Goal: Task Accomplishment & Management: Complete application form

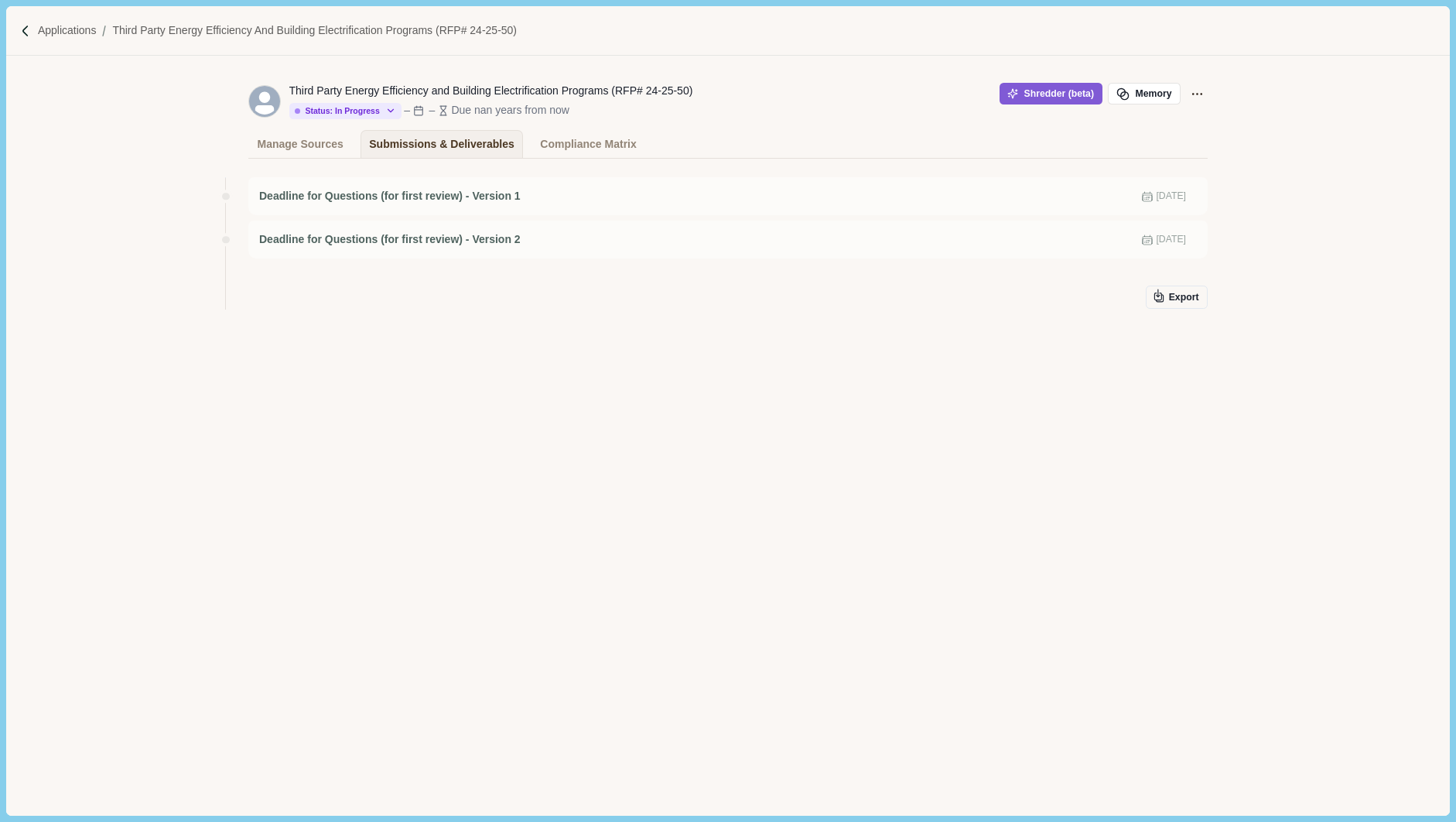
click at [1405, 775] on div "Third Party Energy Efficiency and Building Electrification Programs (RFP# 24-25…" at bounding box center [728, 435] width 1443 height 759
click at [73, 33] on p "Applications" at bounding box center [67, 30] width 58 height 16
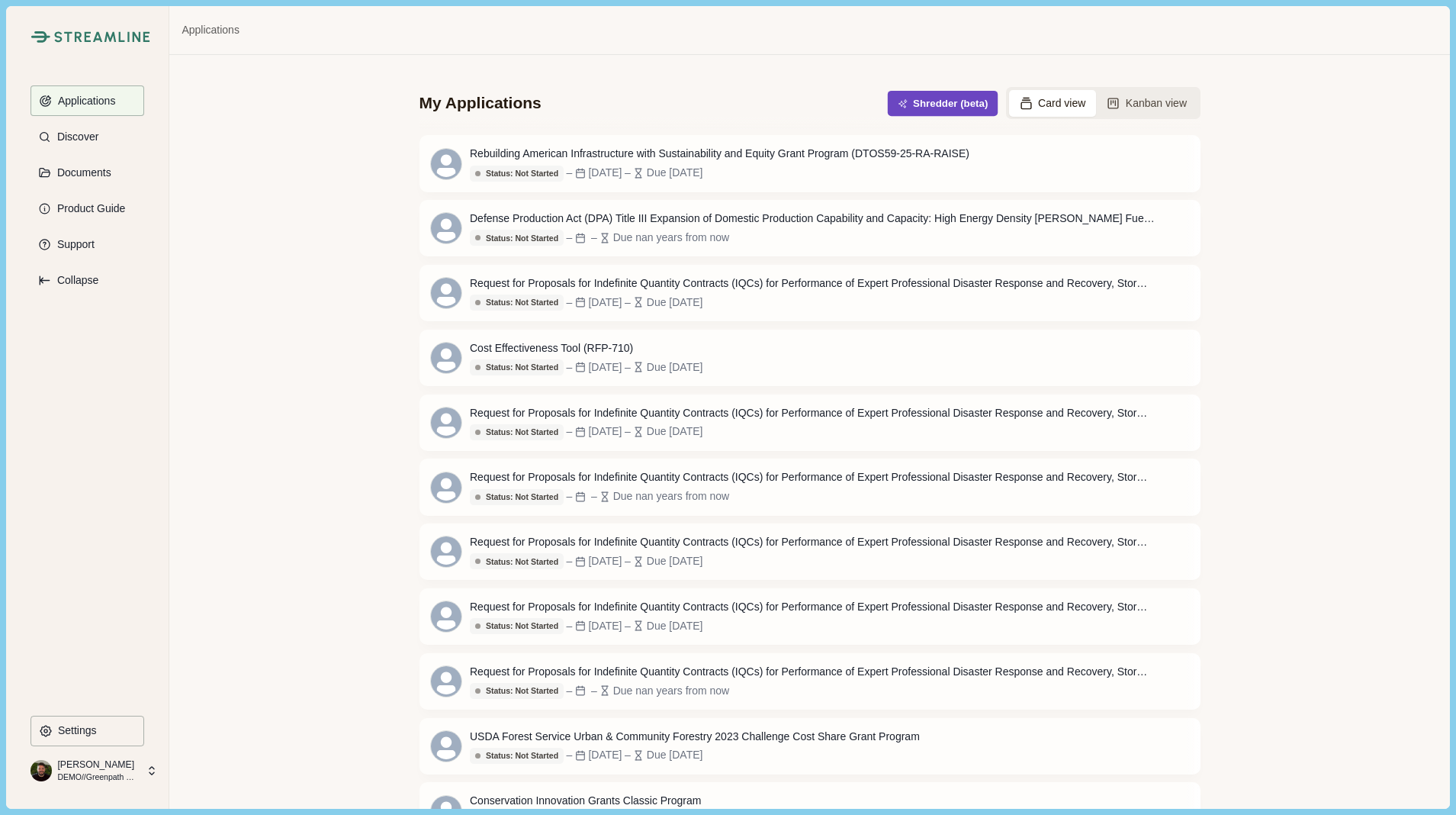
click at [909, 107] on button "Shredder (beta)" at bounding box center [942, 103] width 110 height 25
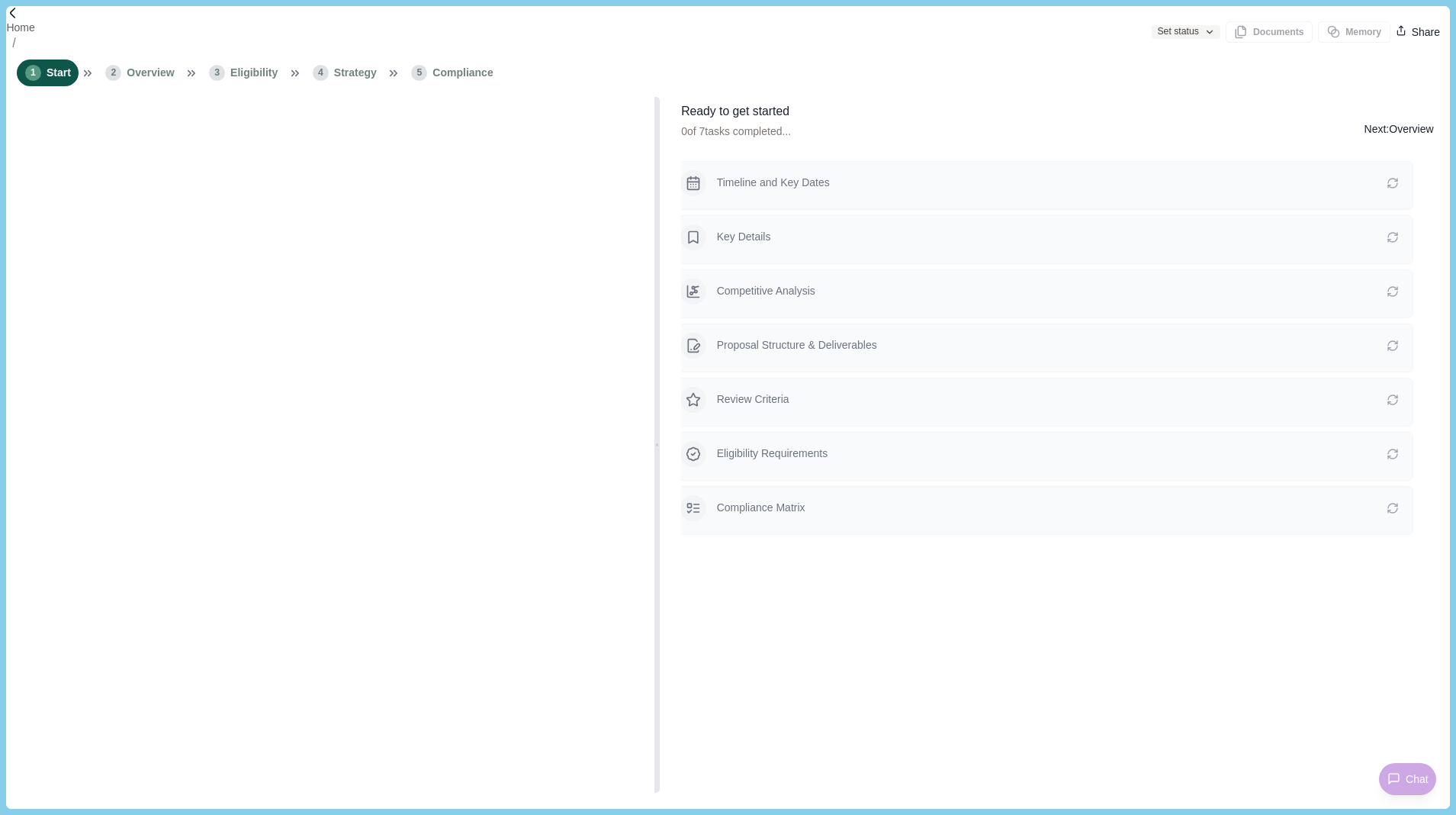
type input "**********"
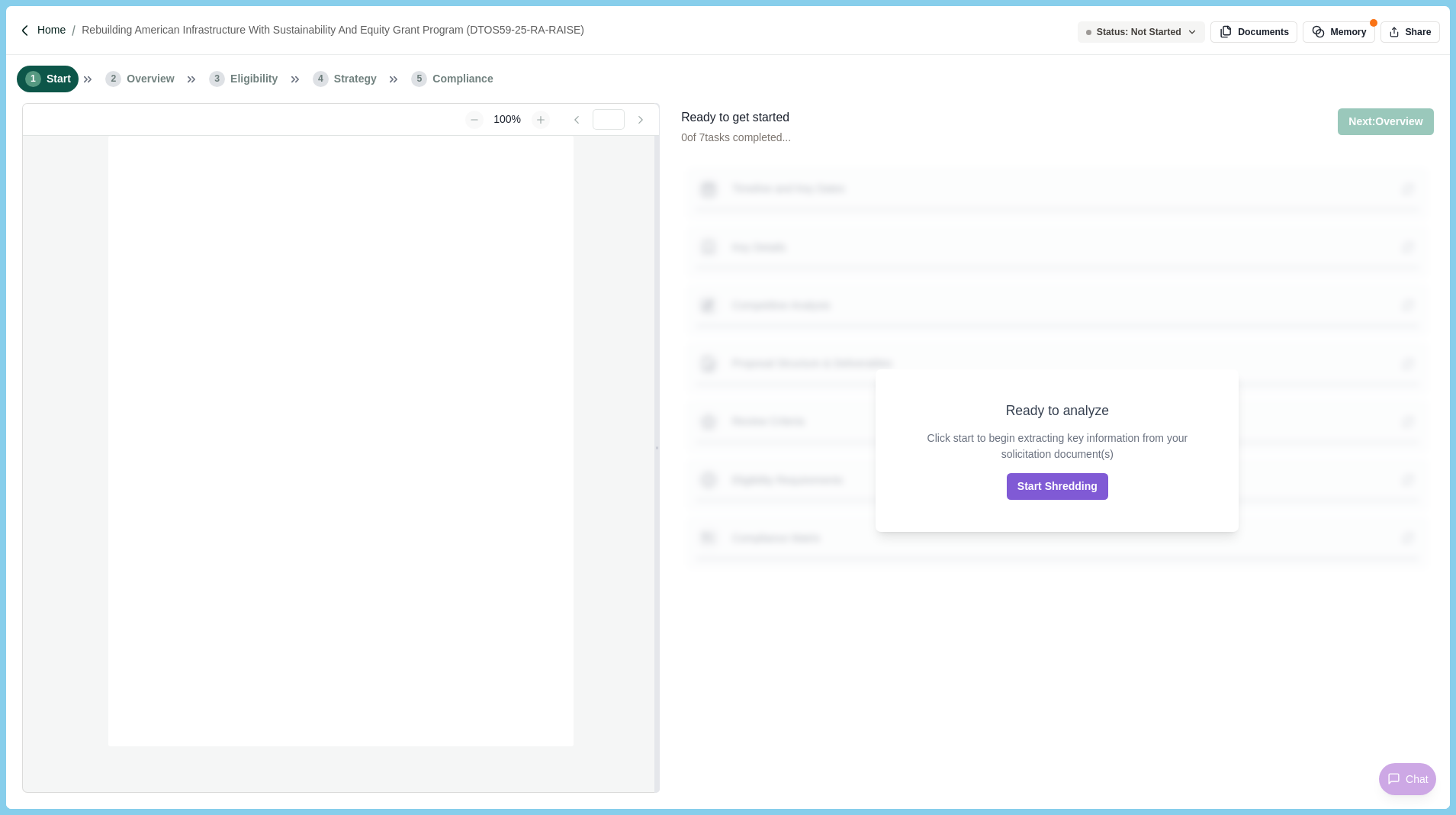
click at [47, 32] on p "Home" at bounding box center [51, 30] width 28 height 16
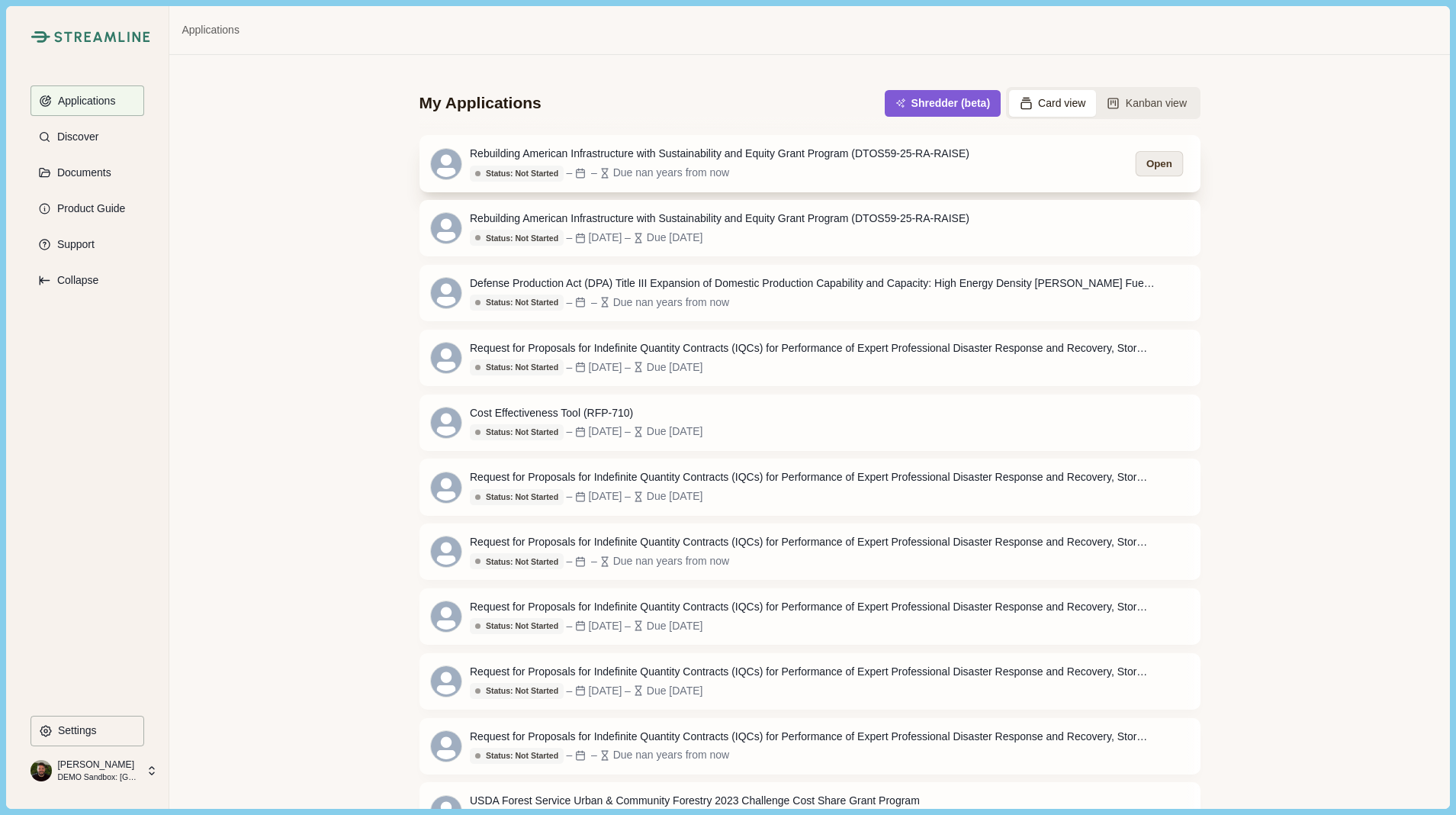
click at [1154, 162] on button "Open" at bounding box center [1158, 163] width 47 height 25
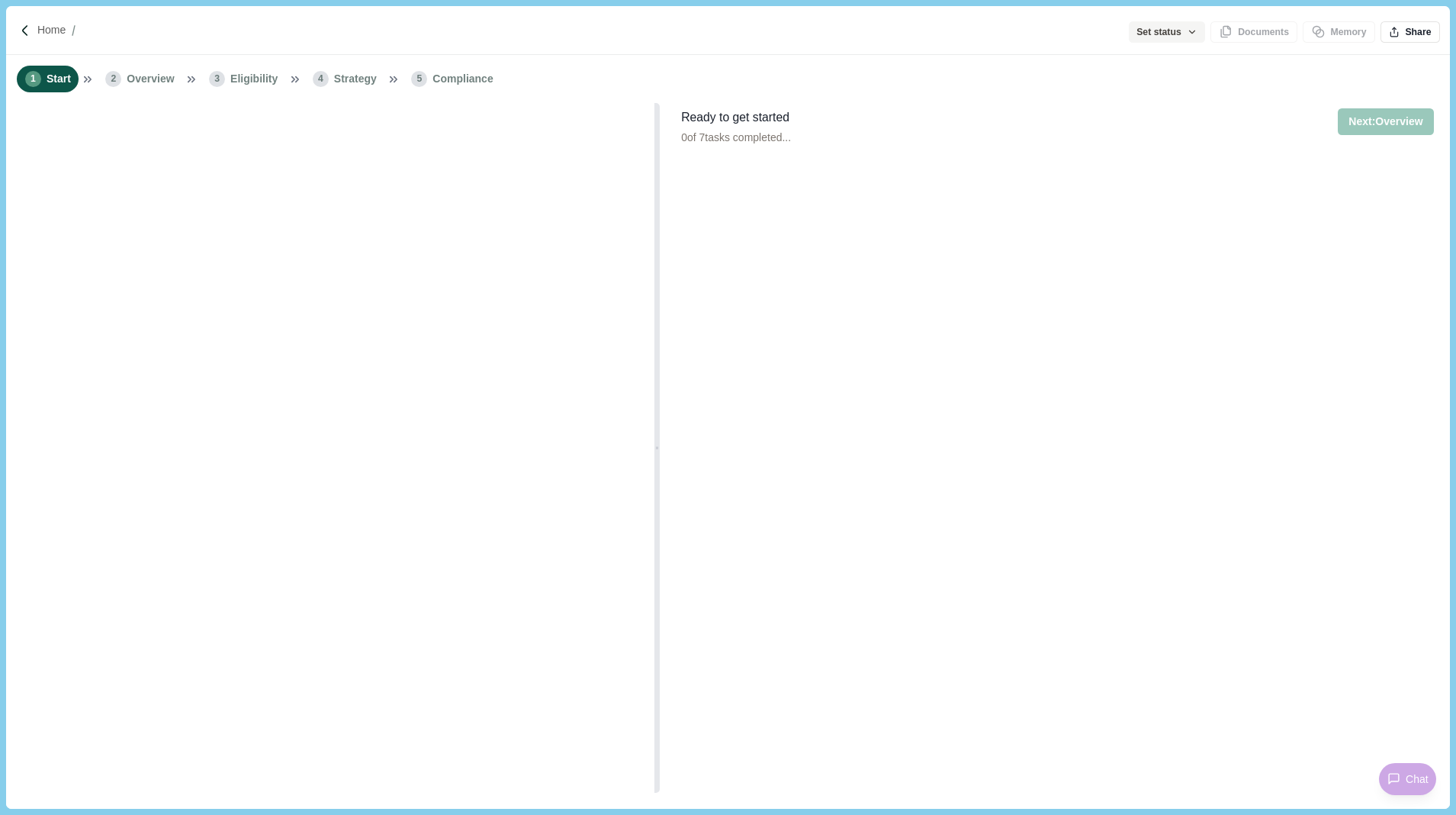
type input "**********"
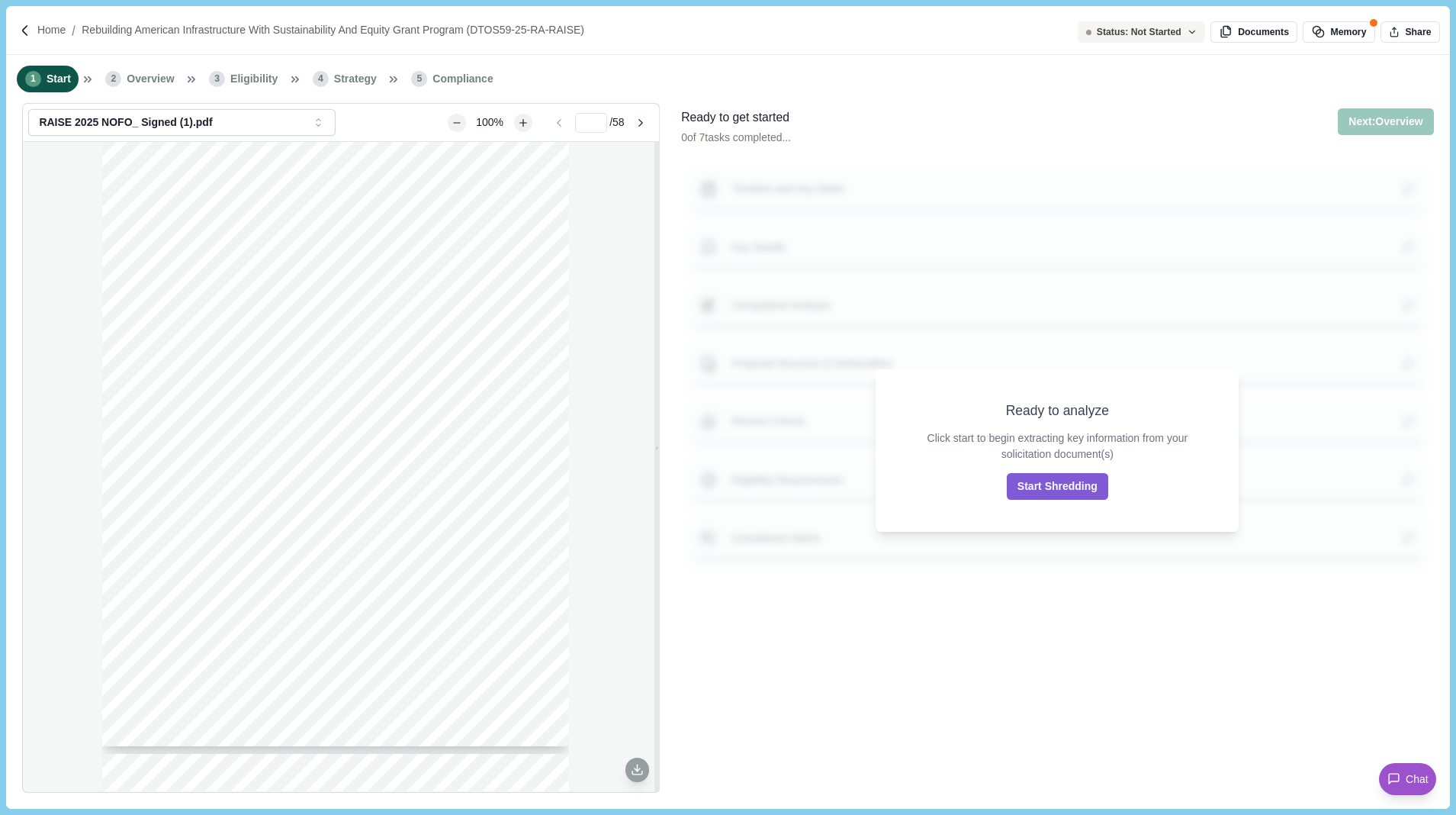
drag, startPoint x: 1311, startPoint y: 99, endPoint x: 1230, endPoint y: 58, distance: 90.8
click at [1311, 99] on div "1 Start 2 Overview 3 Eligibility 4 Strategy 5 Compliance" at bounding box center [728, 79] width 1443 height 48
click at [1192, 36] on icon "button" at bounding box center [1192, 32] width 11 height 11
click at [1187, 33] on icon "button" at bounding box center [1192, 32] width 11 height 11
click at [1414, 34] on button "Share" at bounding box center [1411, 32] width 59 height 21
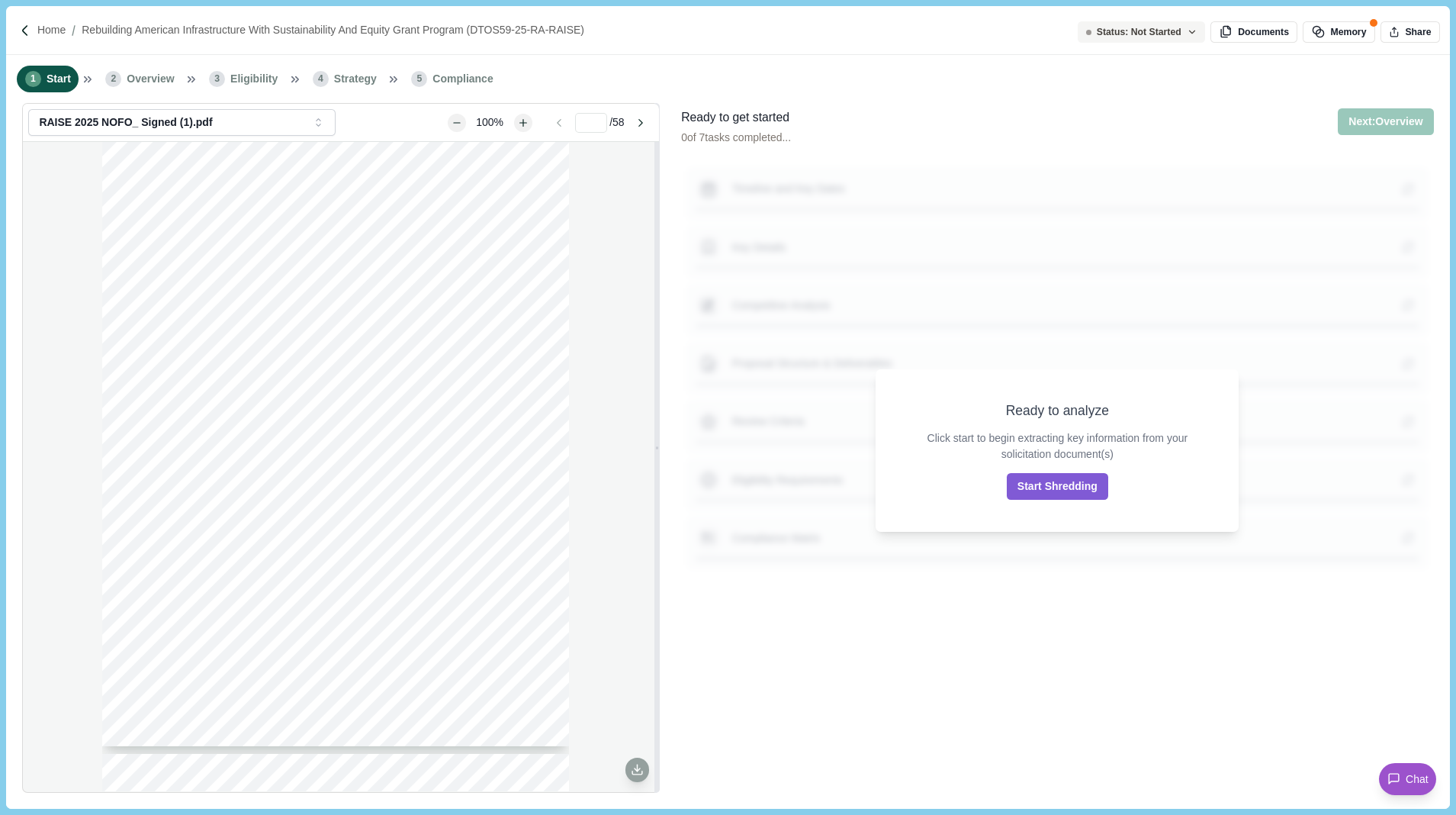
click at [1029, 91] on div "1 Start 2 Overview 3 Eligibility 4 Strategy 5 Compliance" at bounding box center [728, 79] width 1443 height 48
click at [44, 32] on p "Home" at bounding box center [51, 30] width 28 height 16
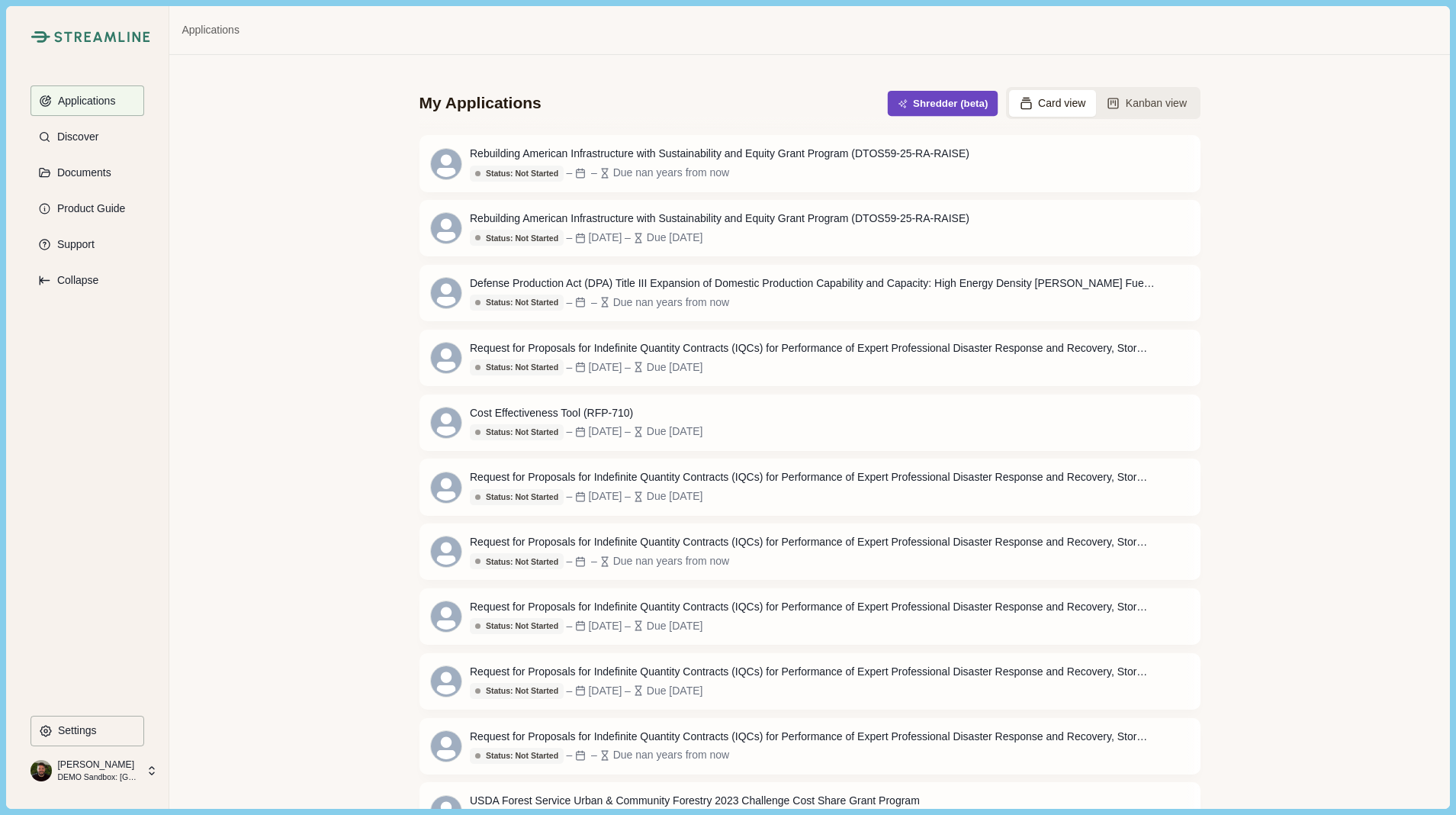
click at [931, 98] on button "Shredder (beta)" at bounding box center [942, 103] width 110 height 25
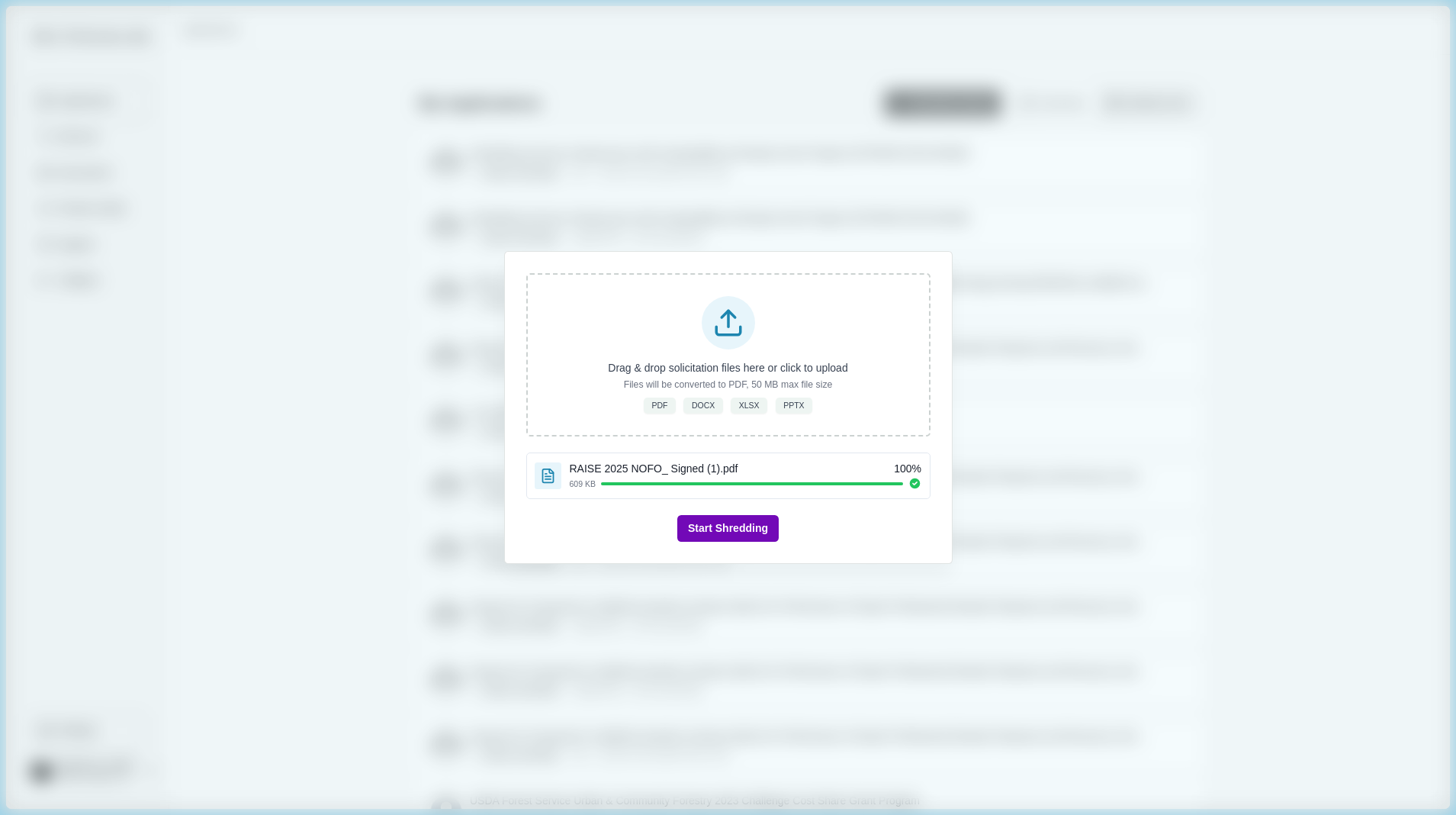
click at [738, 530] on button "Start Shredding" at bounding box center [728, 528] width 101 height 27
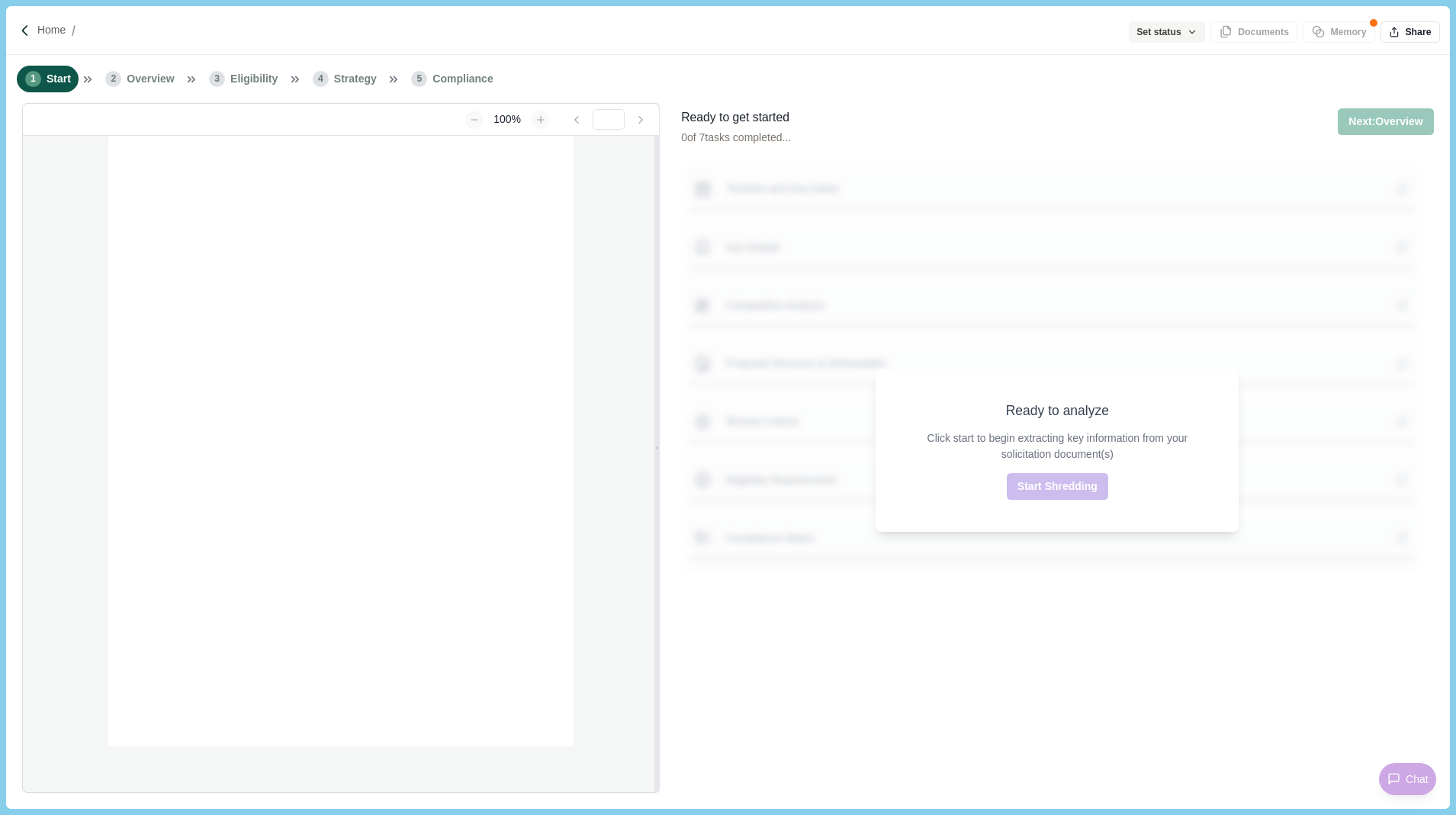
type input "**********"
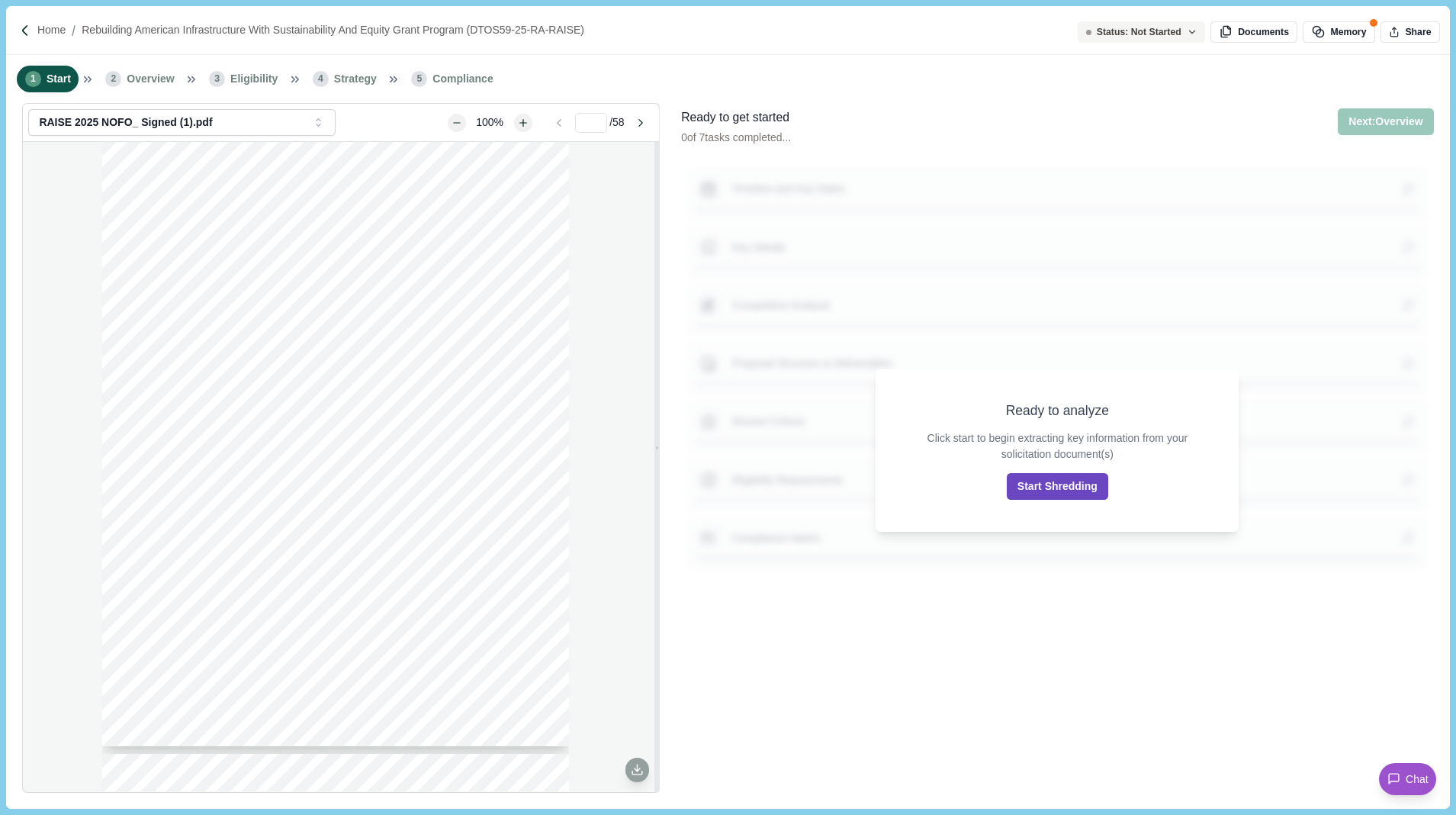
click at [1075, 480] on button "Start Shredding" at bounding box center [1057, 486] width 101 height 27
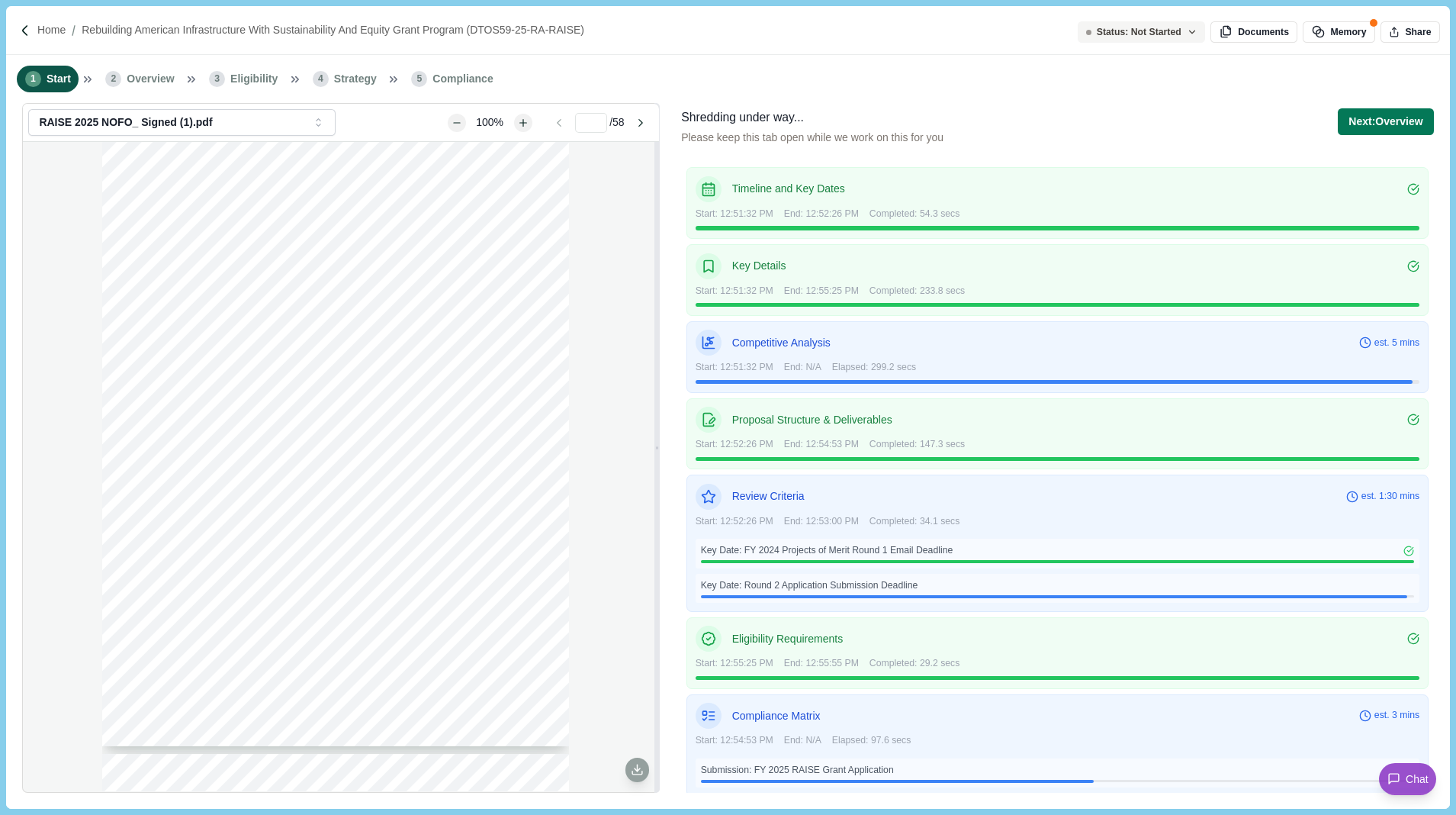
scroll to position [19, 0]
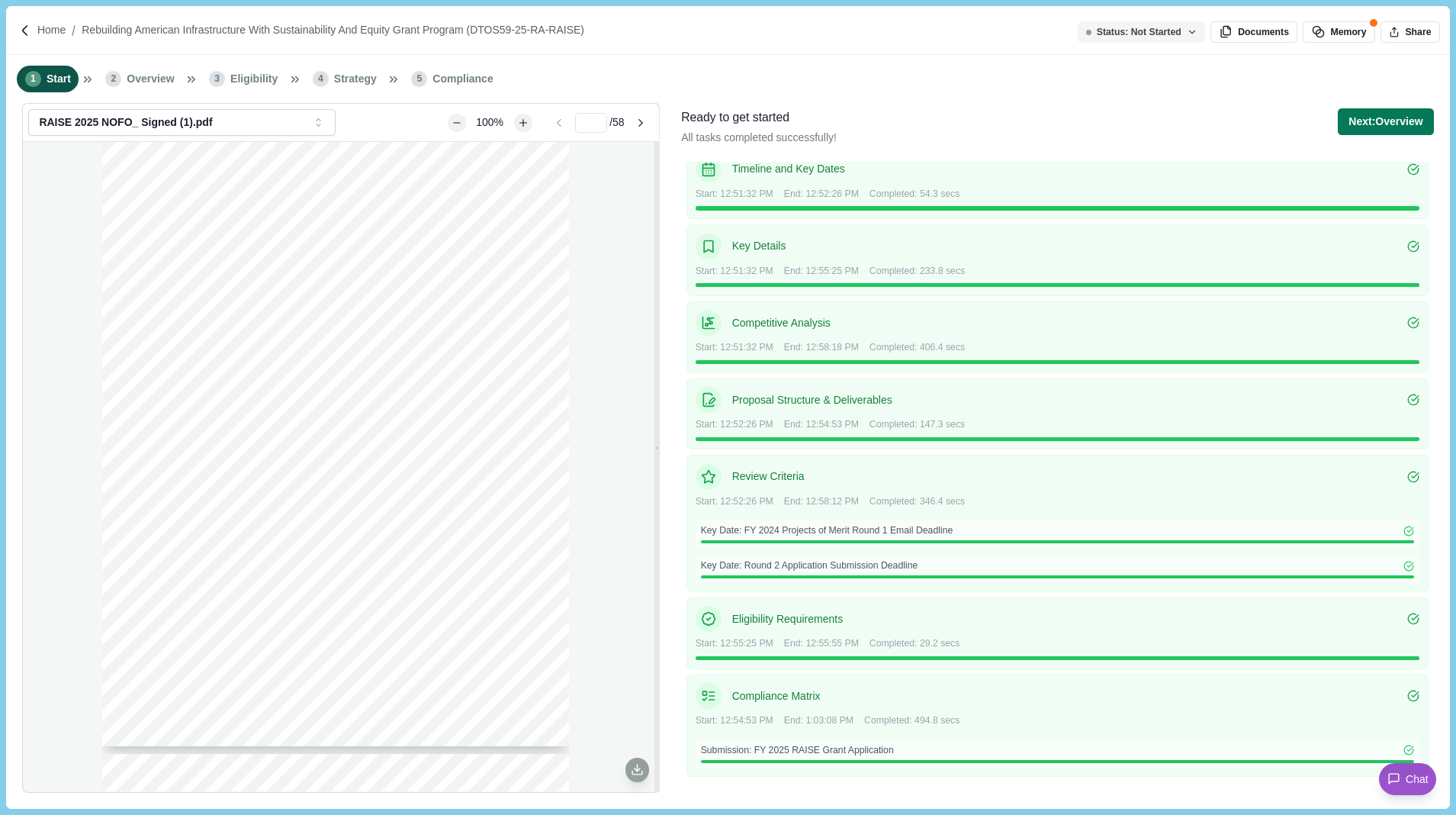
click at [664, 571] on div "**********" at bounding box center [728, 456] width 1443 height 705
click at [1381, 122] on button "Next: Overview" at bounding box center [1385, 122] width 96 height 27
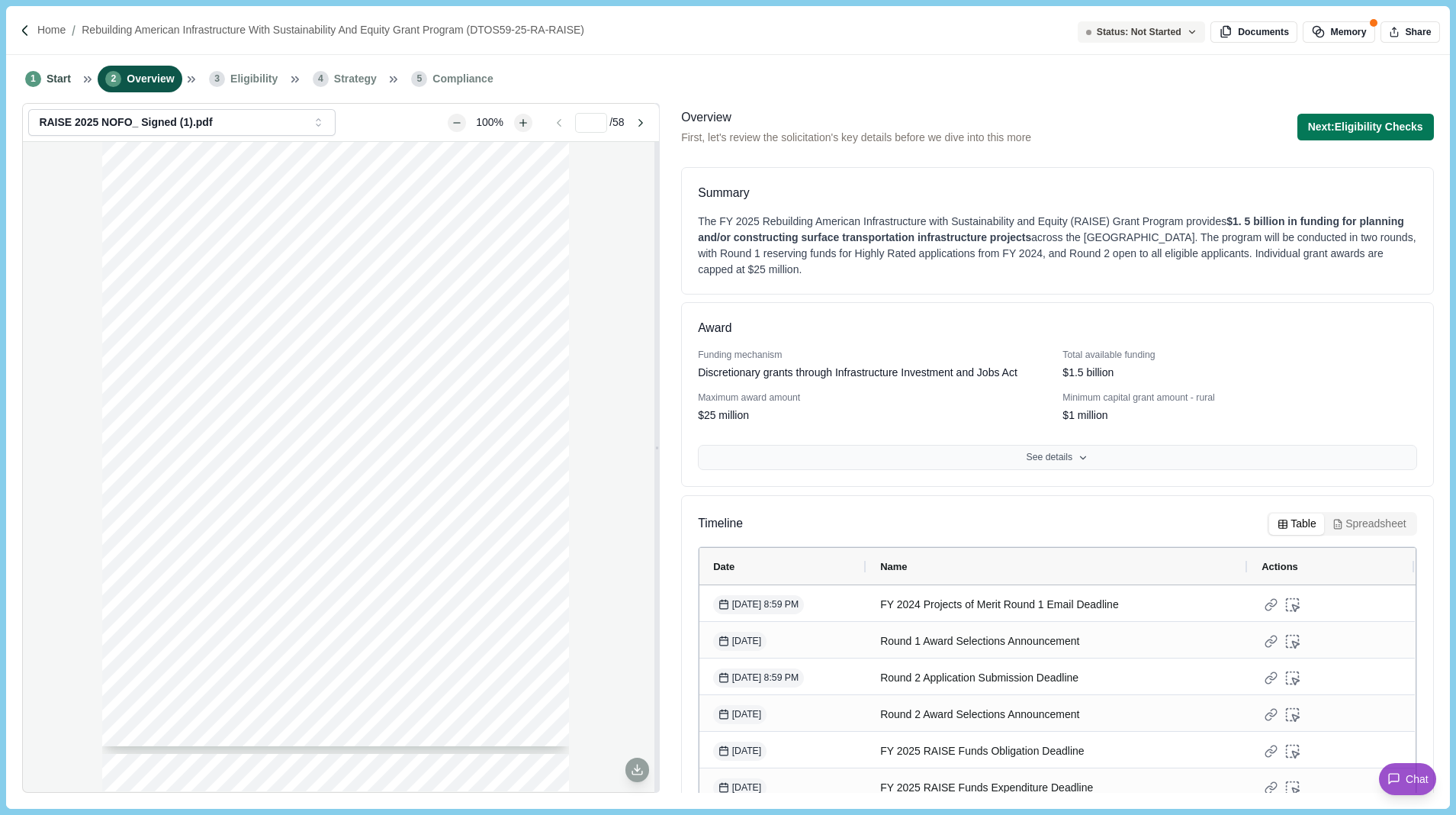
click at [1076, 457] on button "See details" at bounding box center [1057, 458] width 718 height 26
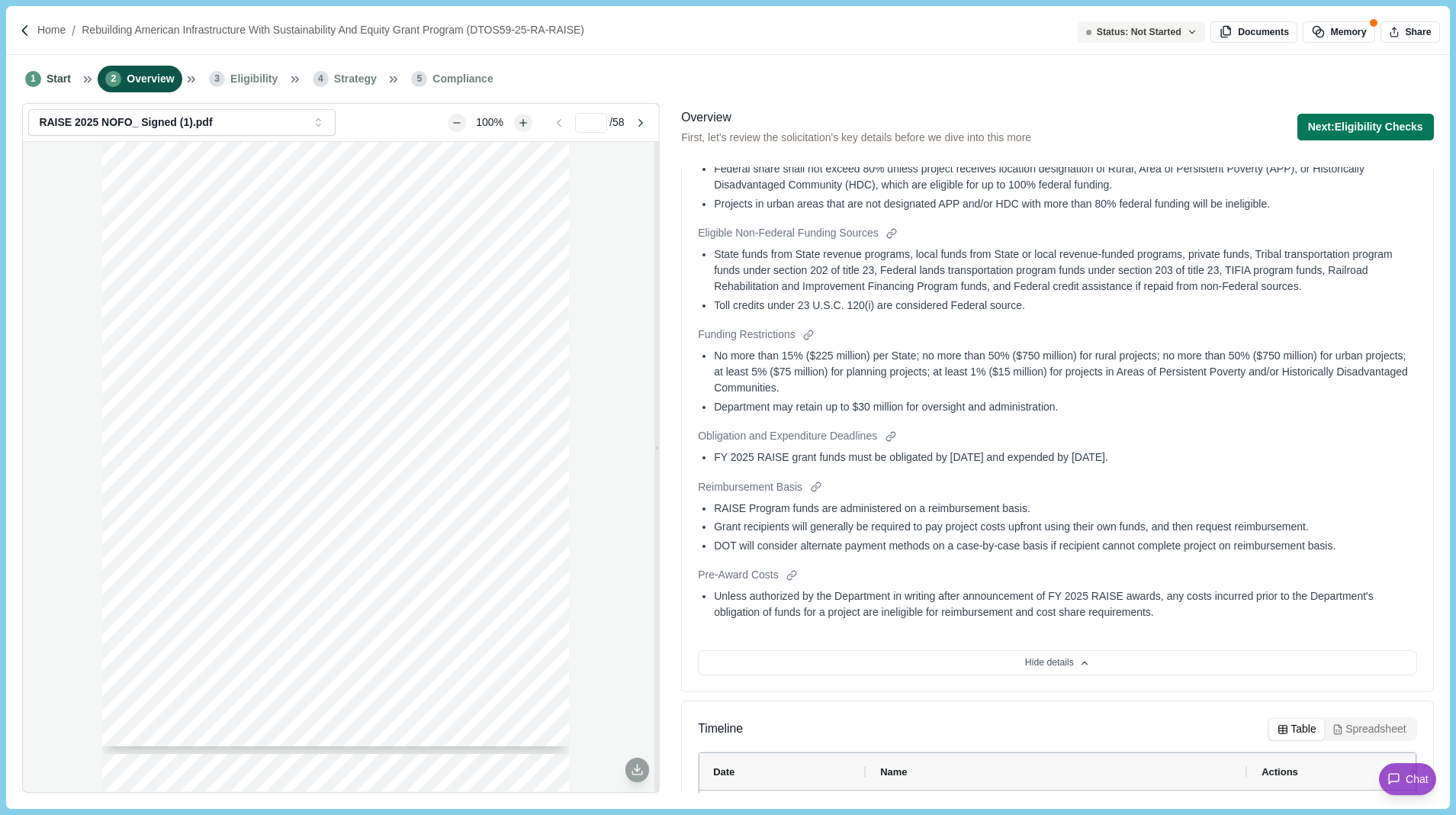
scroll to position [760, 0]
click at [819, 485] on div at bounding box center [816, 484] width 16 height 16
click at [814, 332] on div at bounding box center [808, 331] width 16 height 16
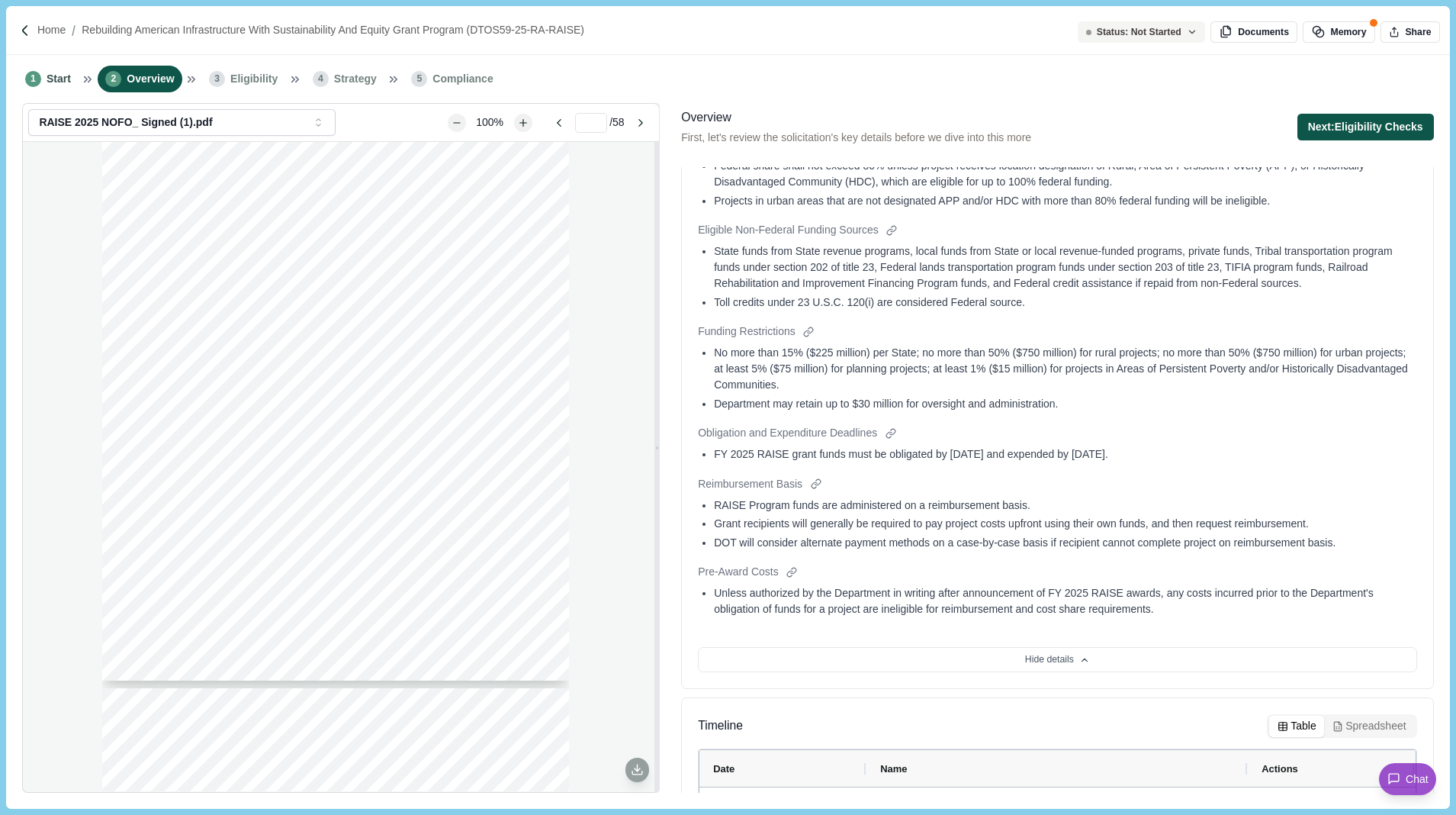
click at [1352, 126] on button "Next: Eligibility Checks" at bounding box center [1365, 126] width 136 height 27
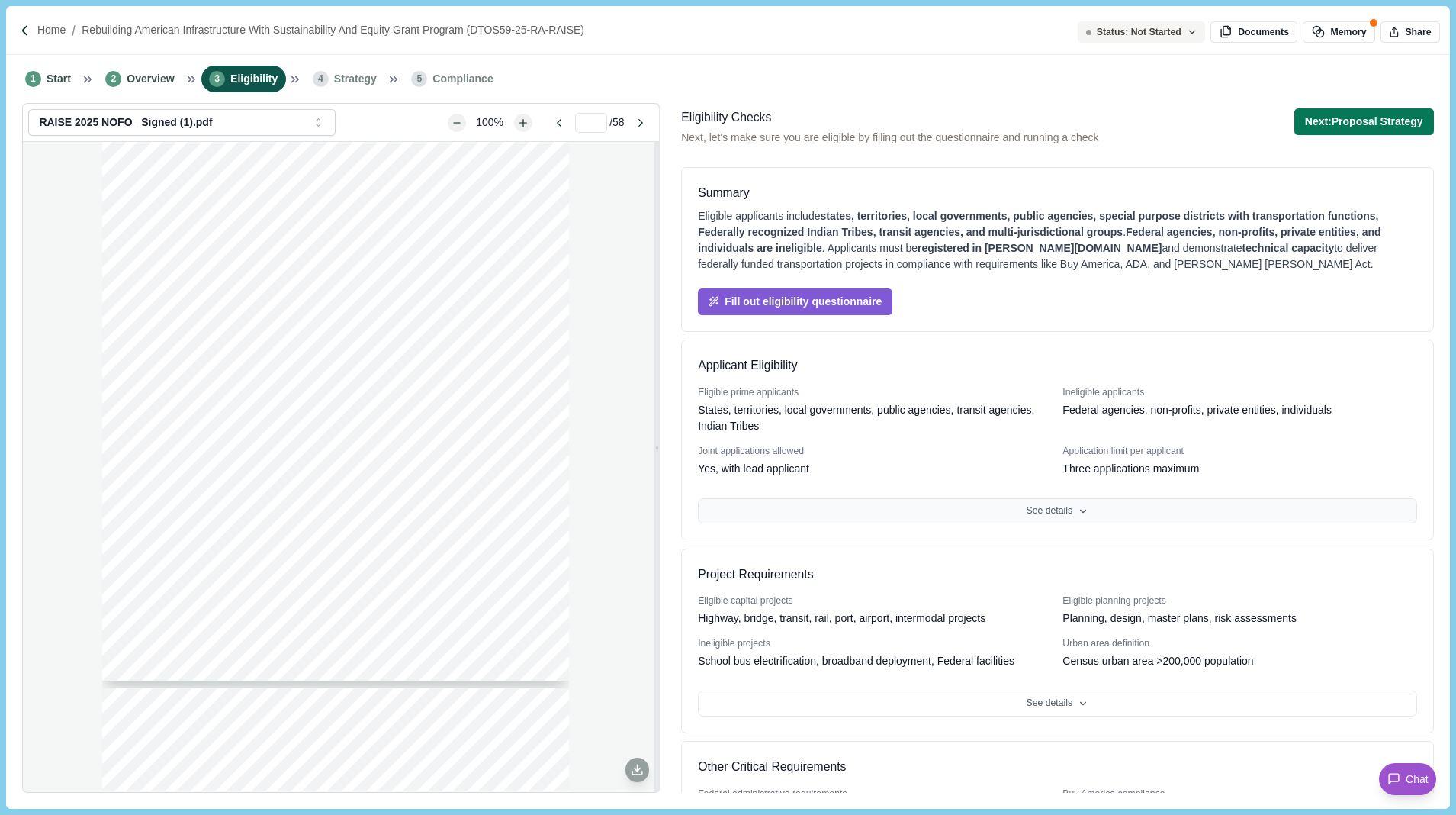
click at [1074, 511] on button "See details" at bounding box center [1057, 511] width 718 height 26
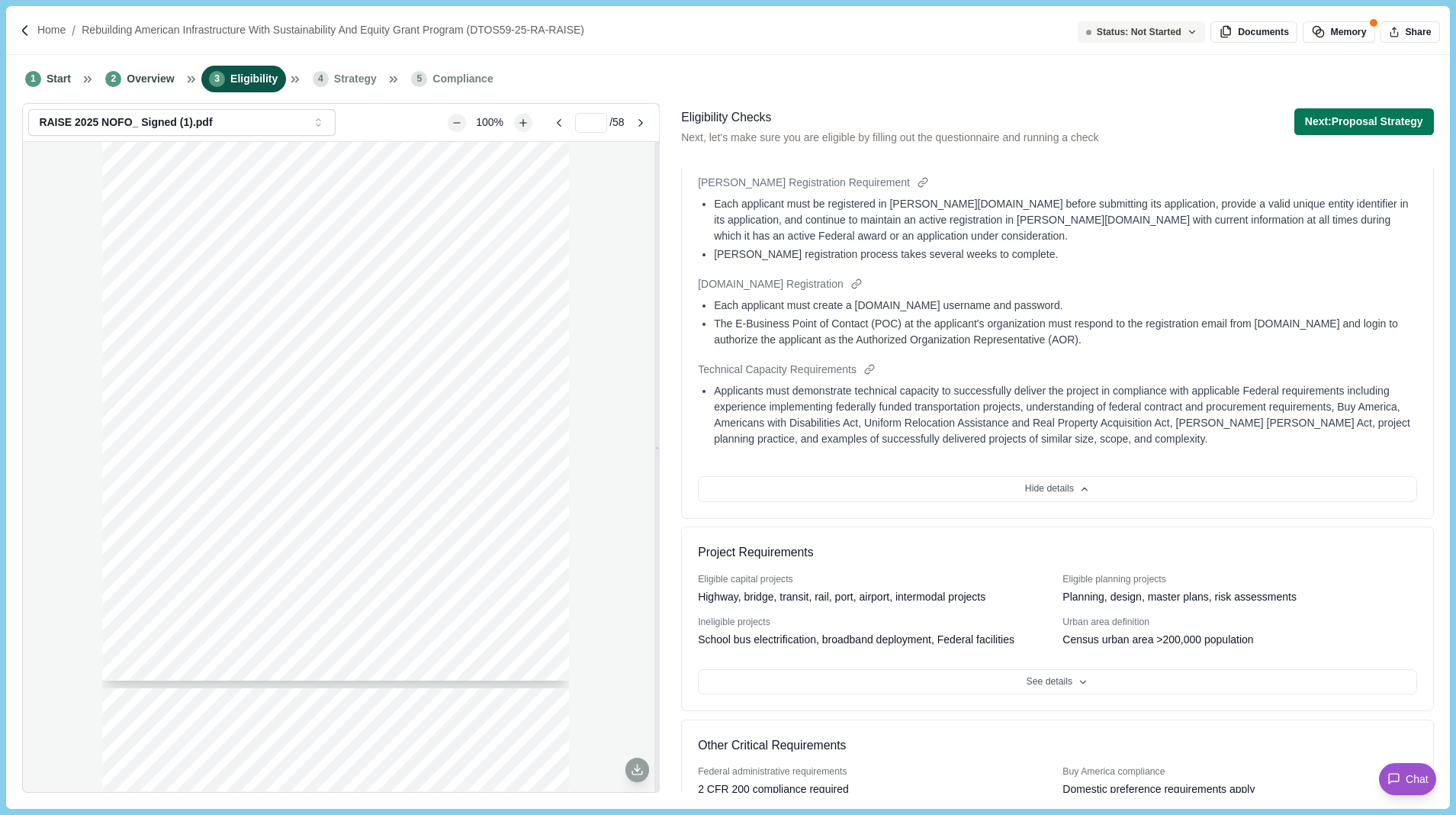
scroll to position [873, 0]
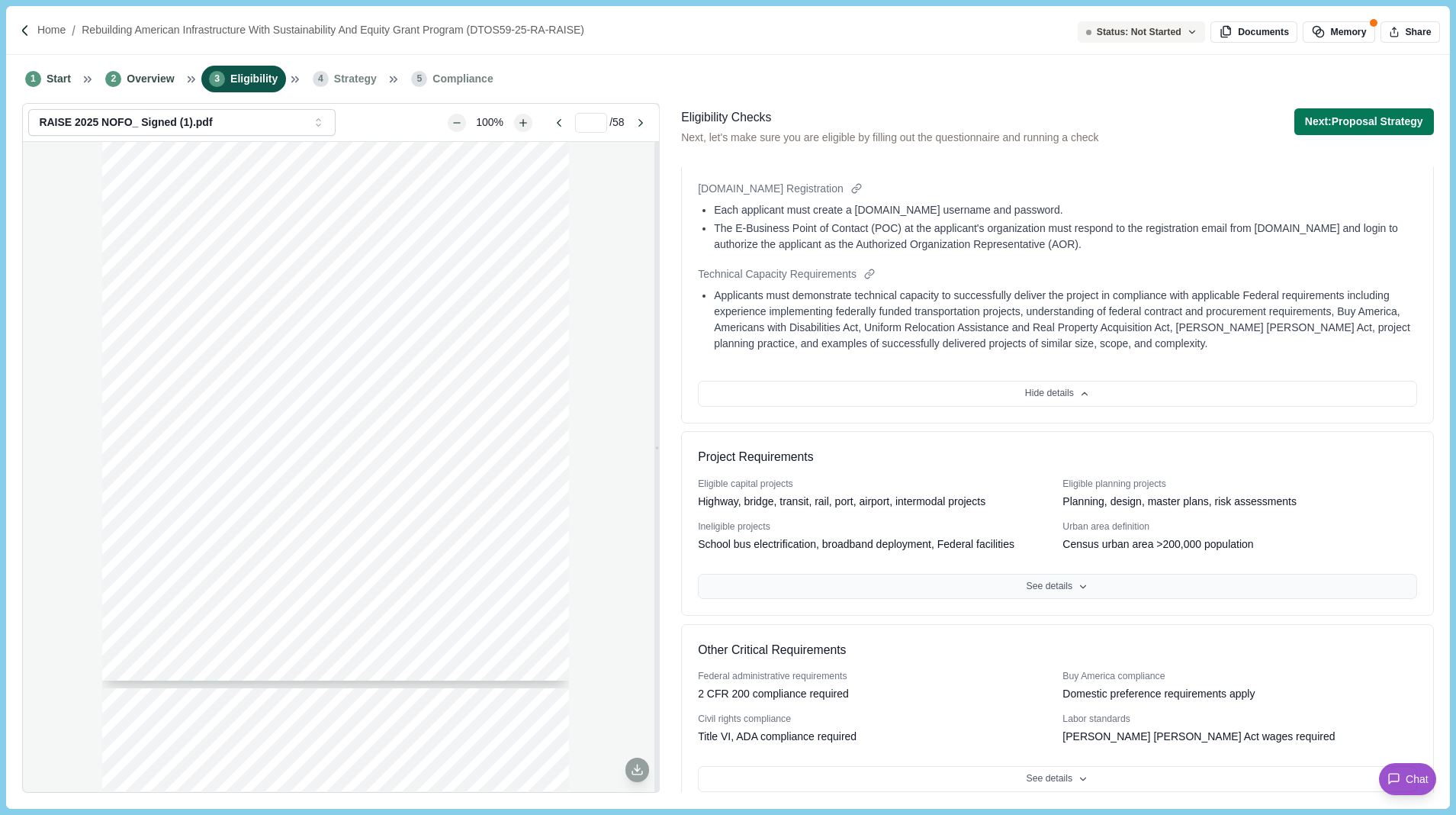
click at [1091, 574] on button "See details" at bounding box center [1057, 587] width 718 height 26
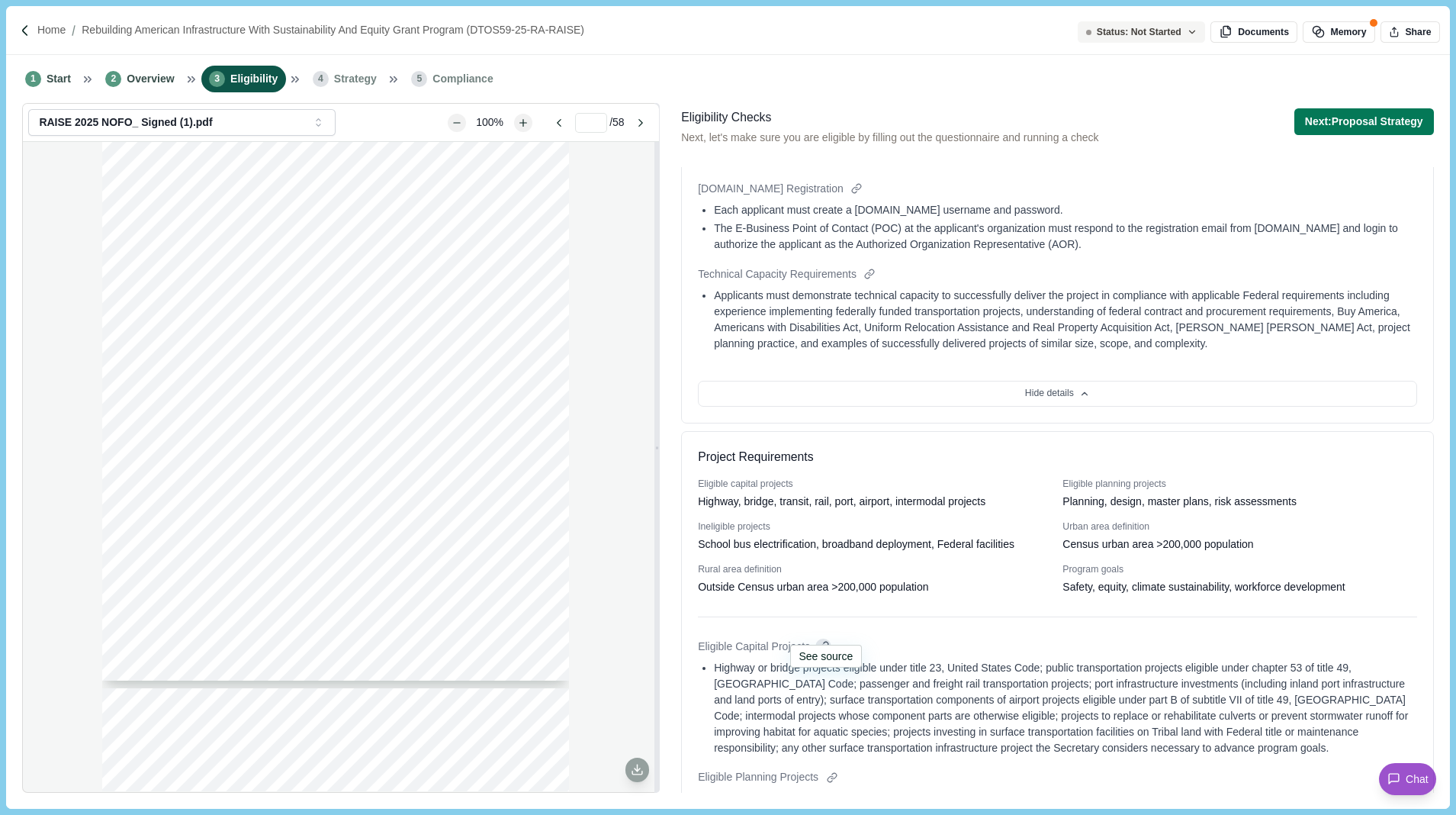
click at [831, 639] on div at bounding box center [823, 646] width 16 height 16
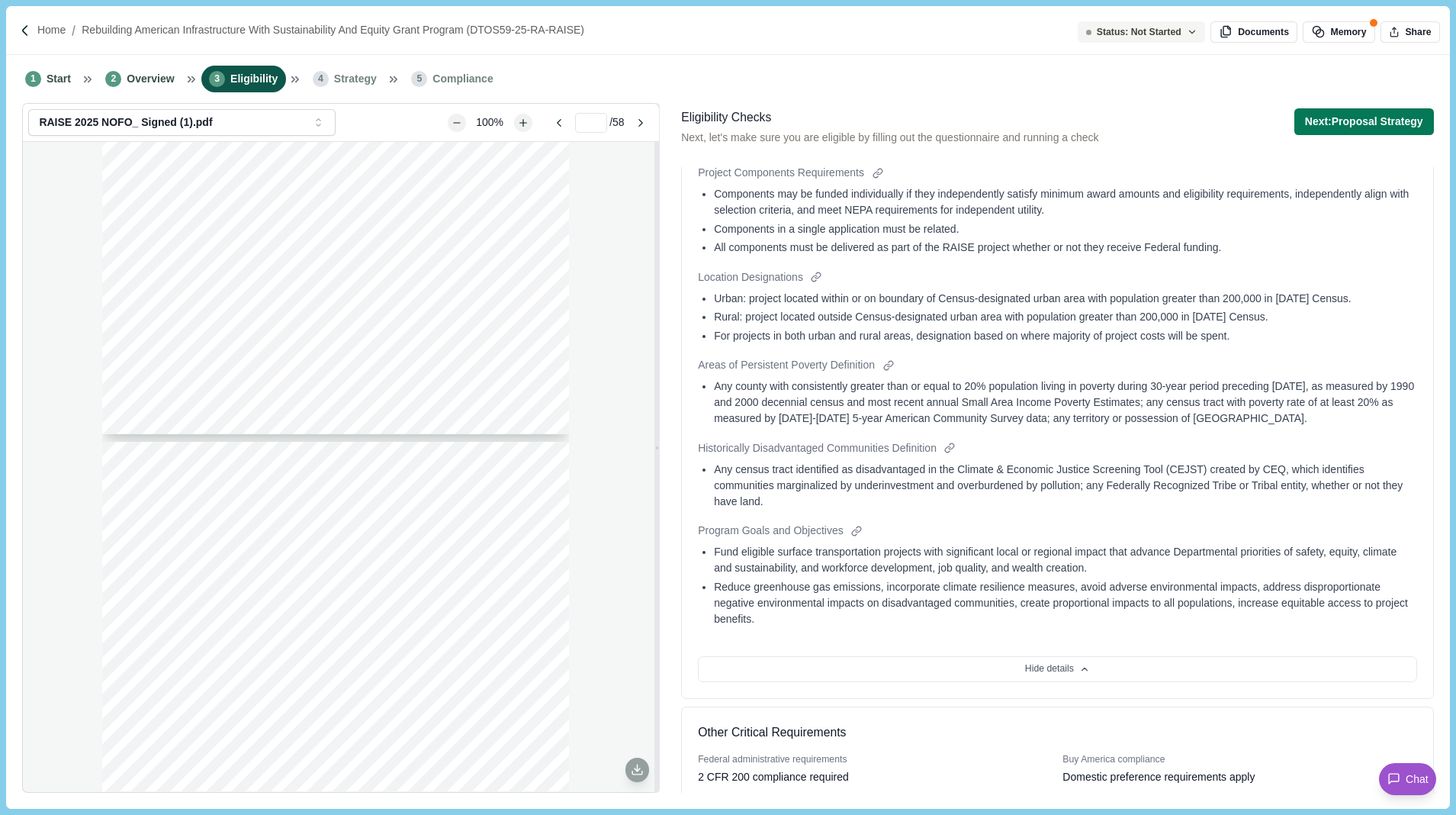
scroll to position [1742, 0]
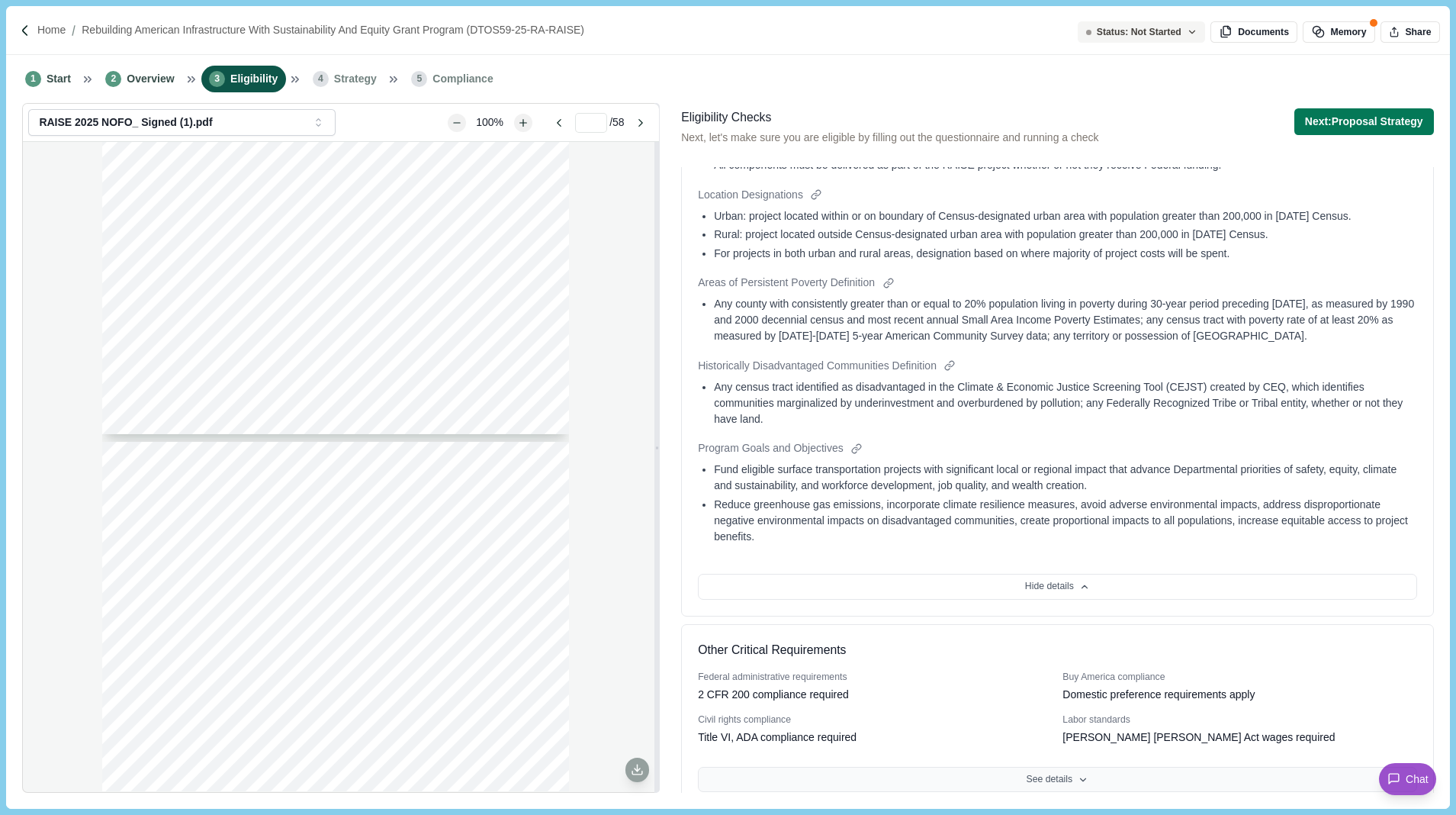
click at [1045, 767] on button "See details" at bounding box center [1057, 780] width 718 height 26
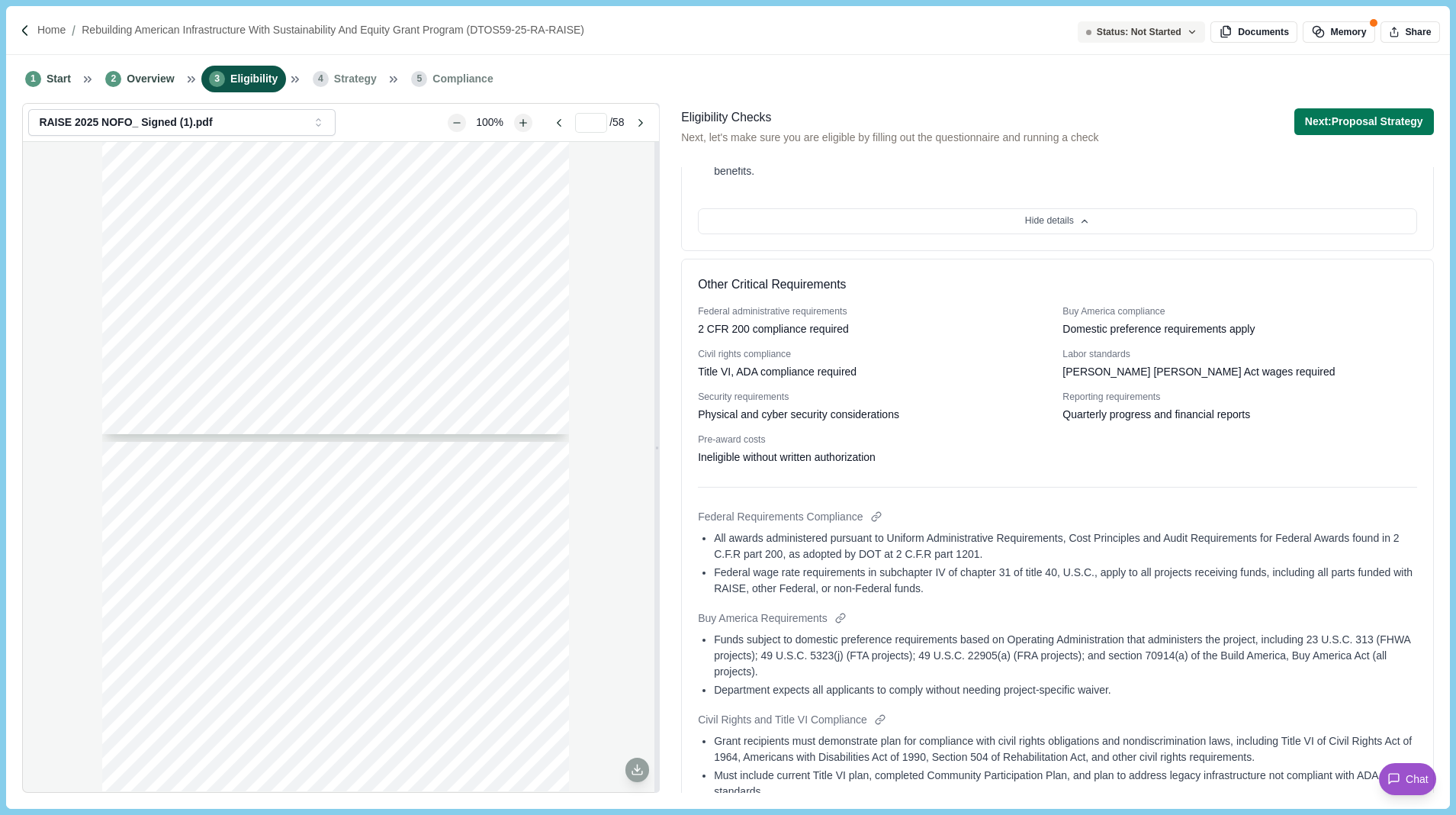
scroll to position [2151, 0]
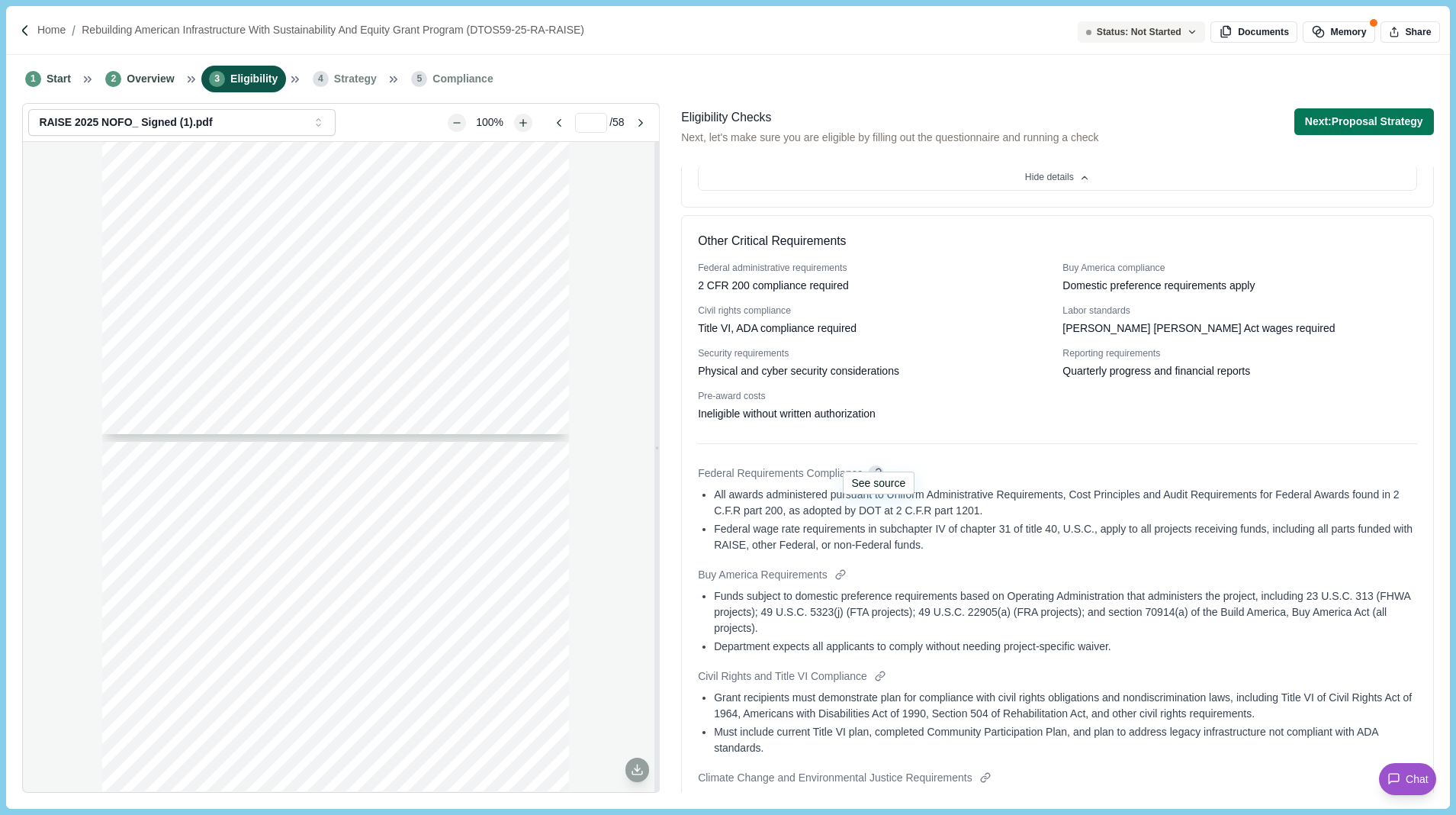
click at [881, 465] on div at bounding box center [875, 472] width 16 height 16
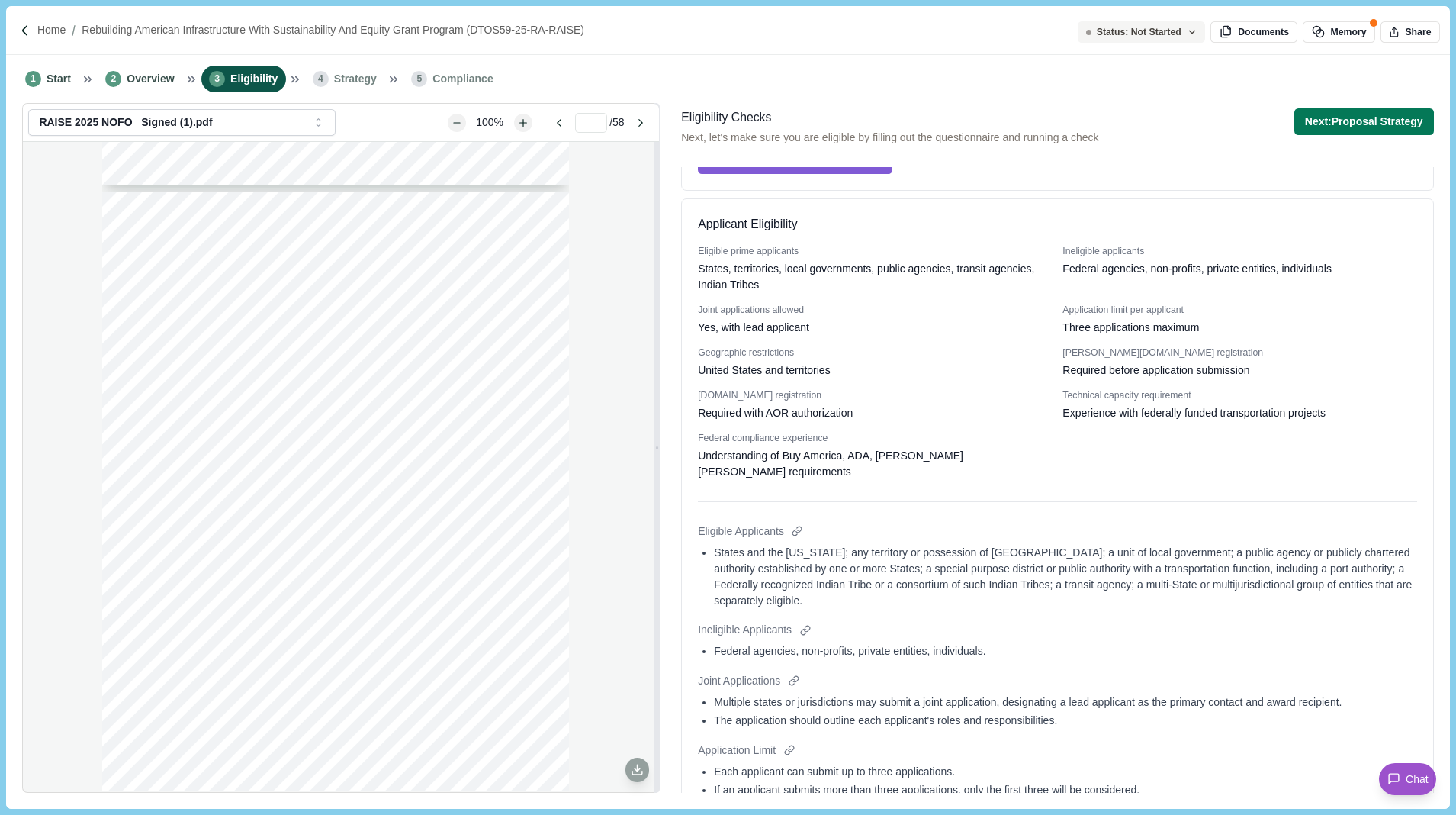
scroll to position [0, 0]
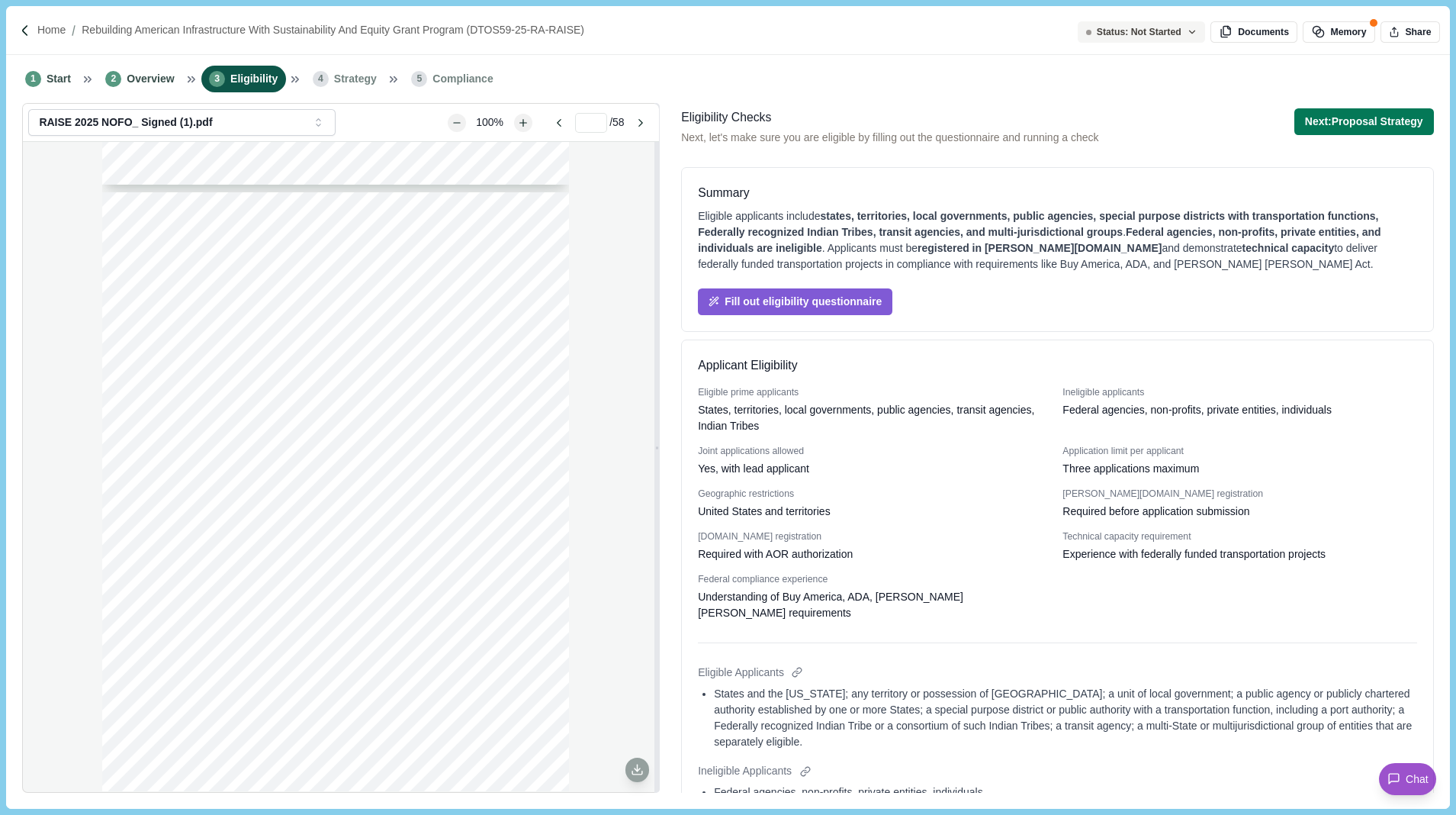
click at [924, 346] on div "Applicant Eligibility Eligible prime applicants States, territories, local gove…" at bounding box center [1057, 819] width 753 height 958
click at [870, 306] on button "Fill out eligibility questionnaire" at bounding box center [795, 302] width 195 height 27
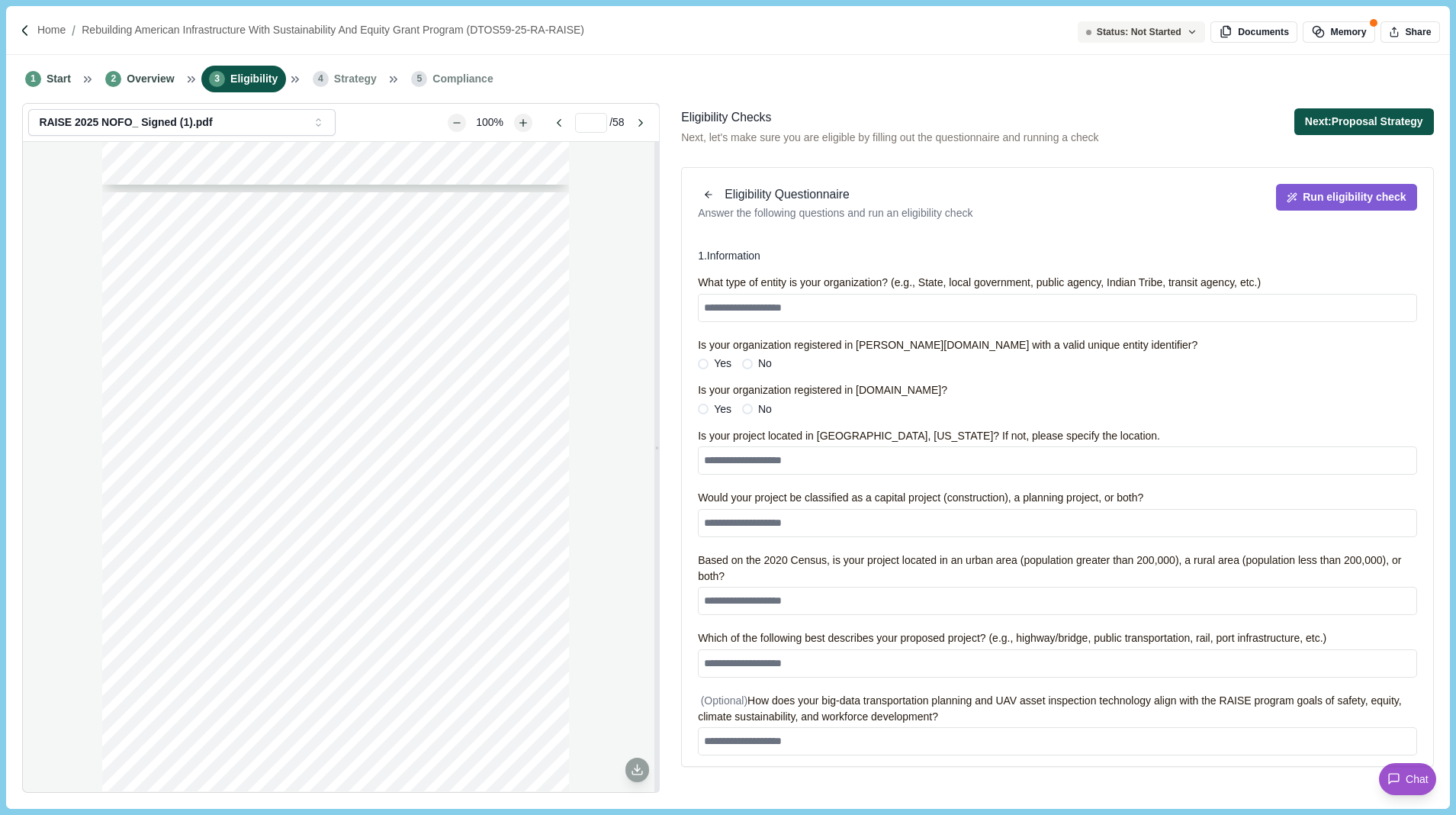
click at [1348, 119] on button "Next: Proposal Strategy" at bounding box center [1364, 122] width 139 height 27
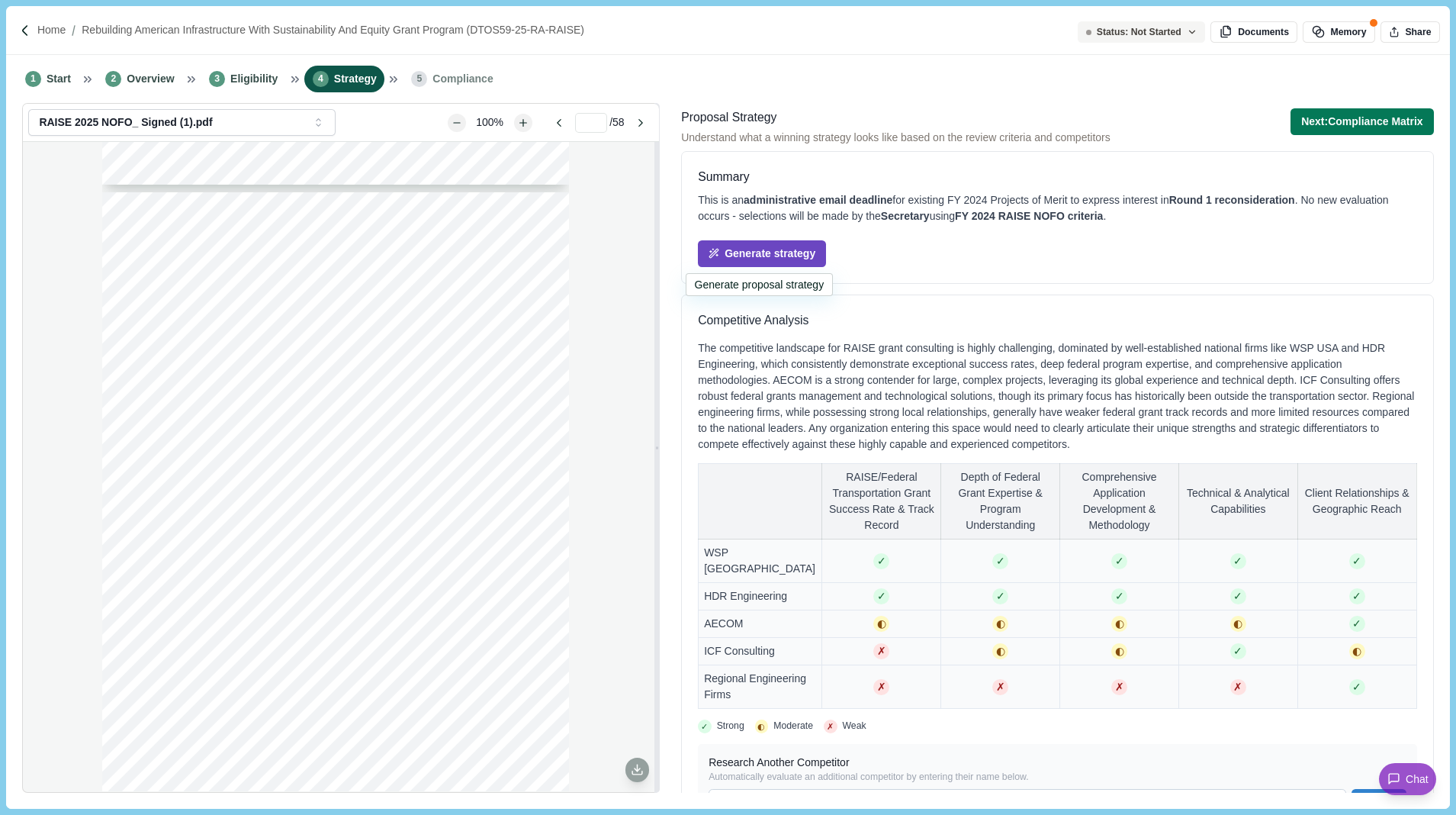
click at [810, 260] on button "Generate strategy" at bounding box center [762, 253] width 128 height 27
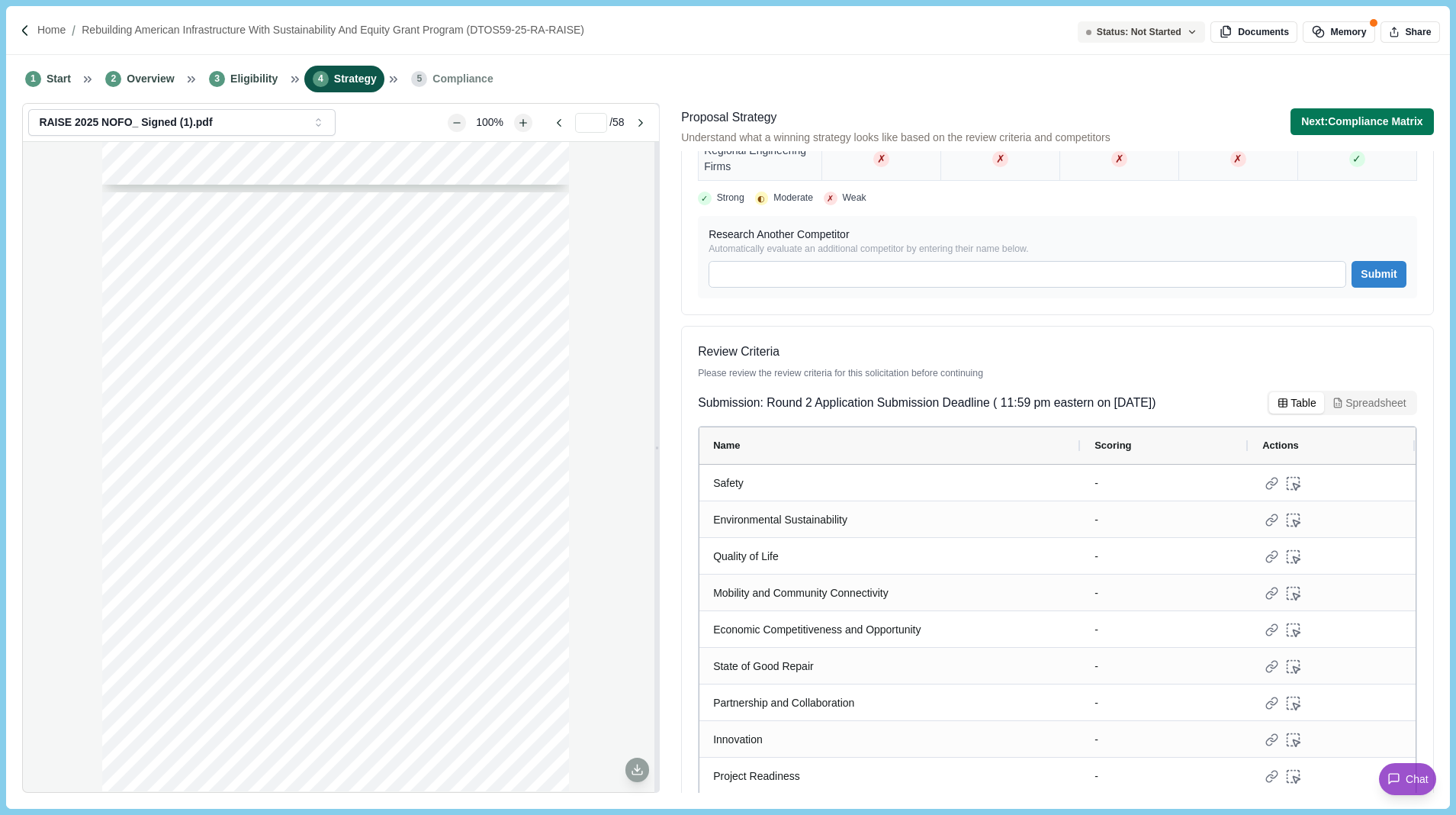
scroll to position [568, 0]
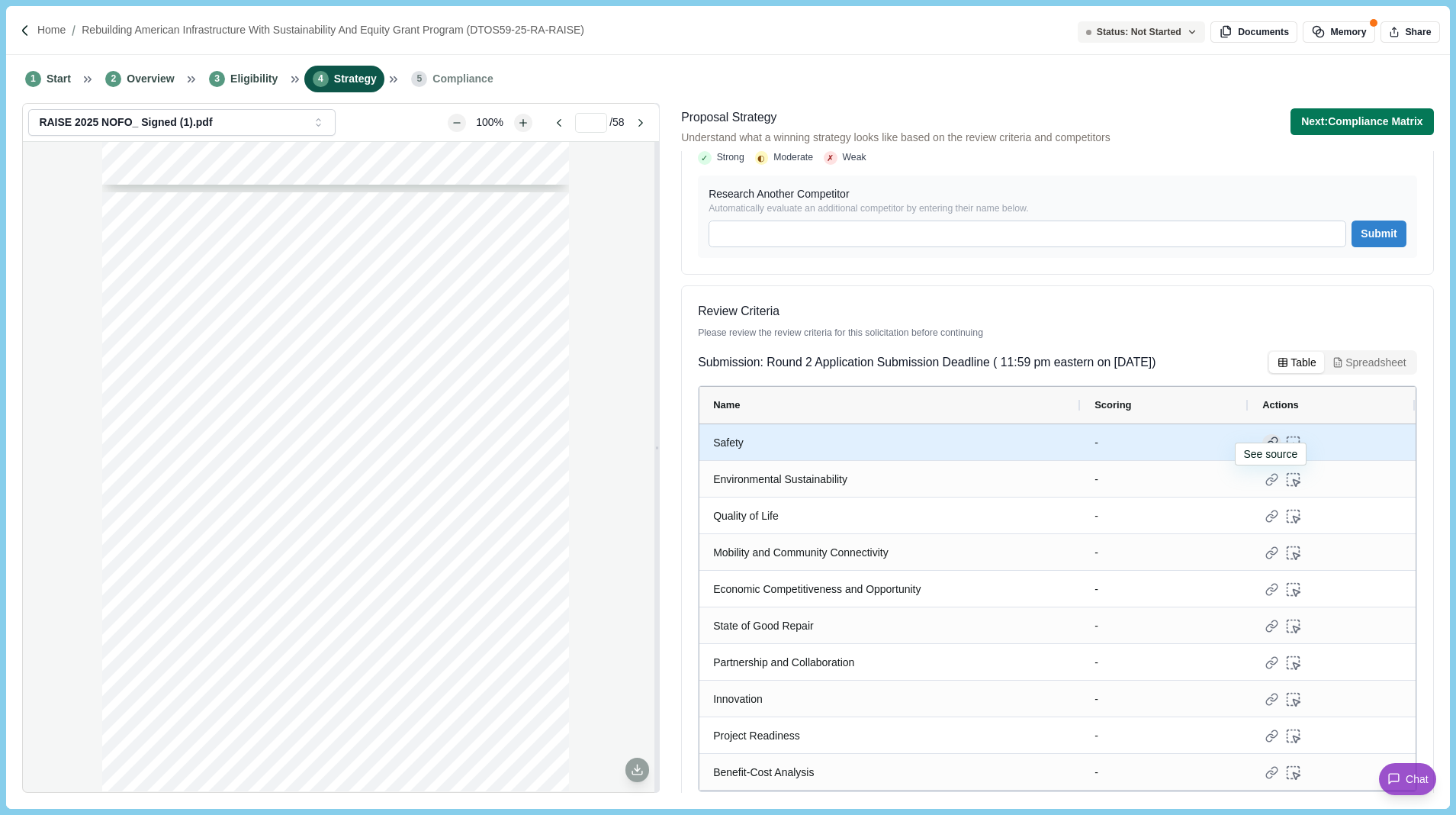
click at [1269, 434] on div at bounding box center [1271, 444] width 19 height 19
type input "**"
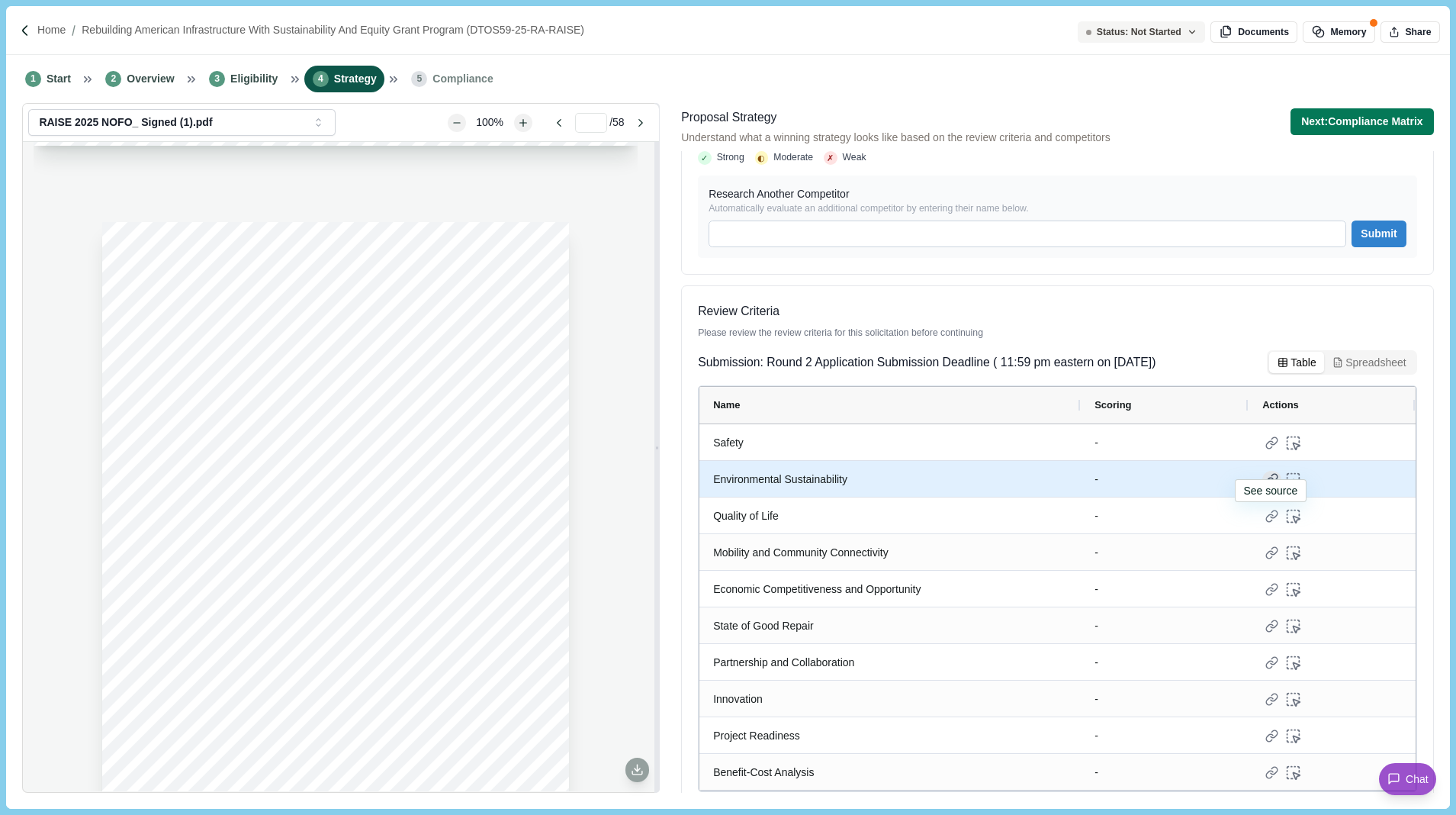
click at [1269, 471] on div at bounding box center [1271, 480] width 19 height 19
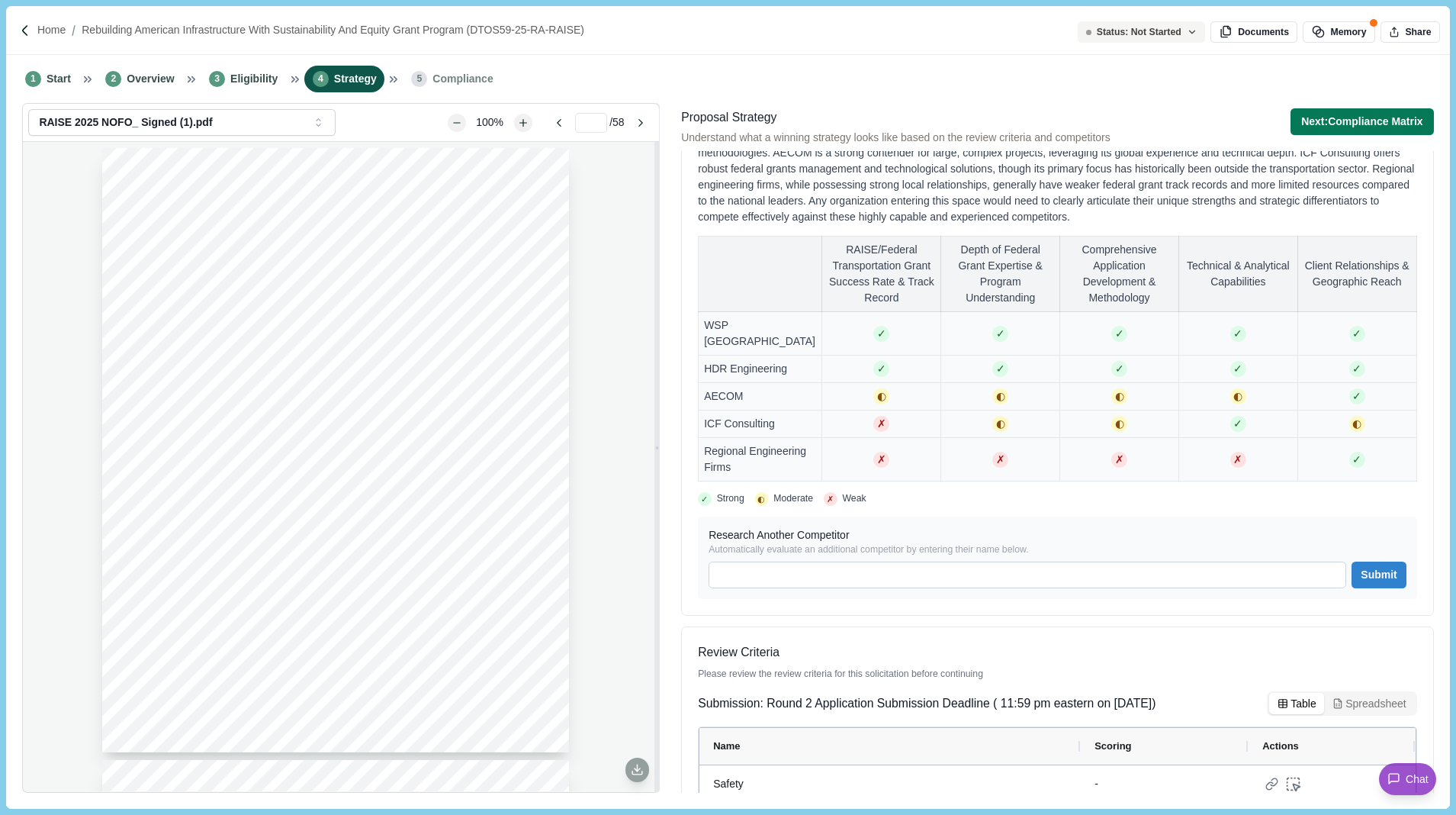
scroll to position [0, 0]
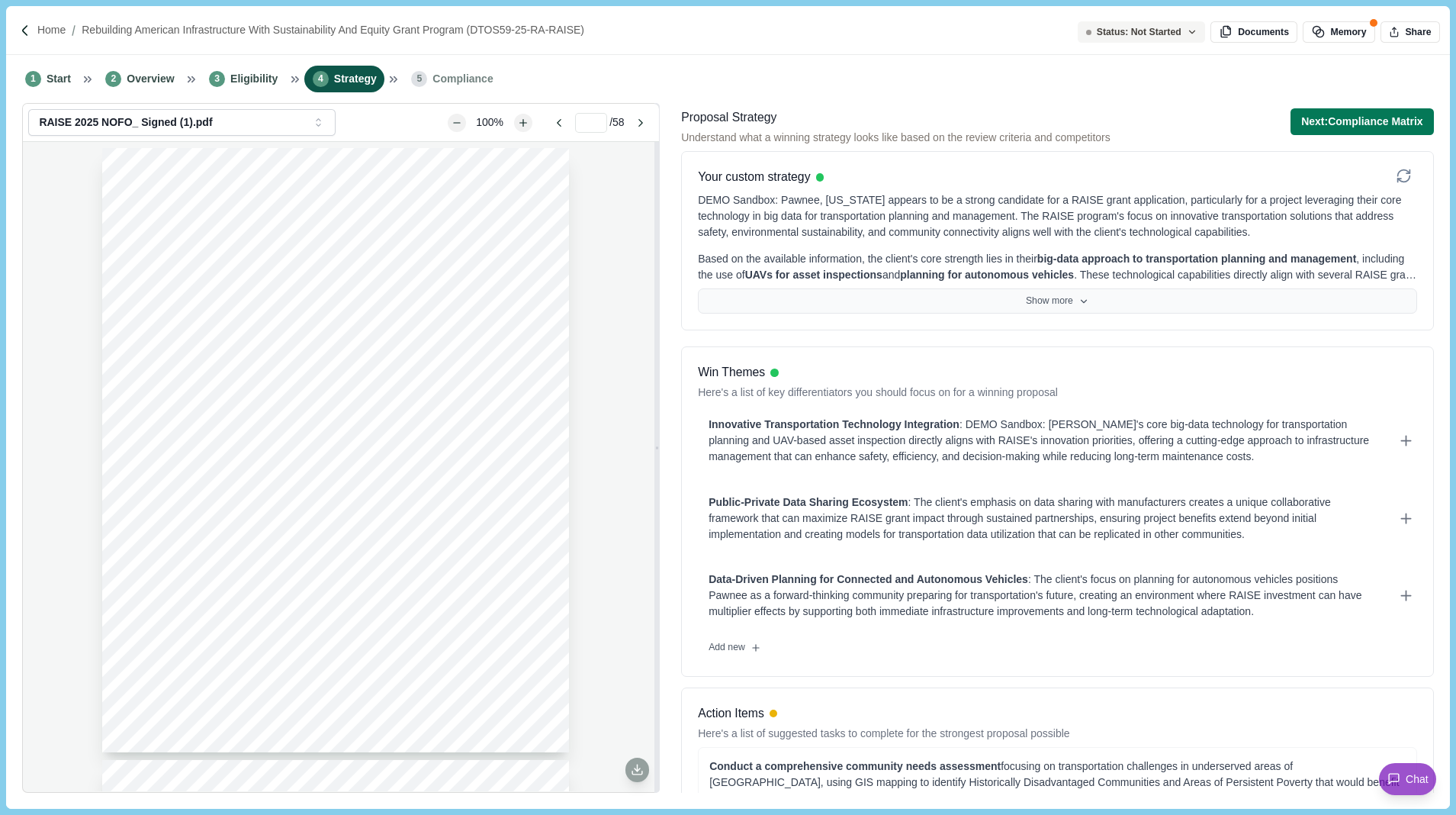
click at [1054, 301] on button "Show more" at bounding box center [1057, 302] width 719 height 26
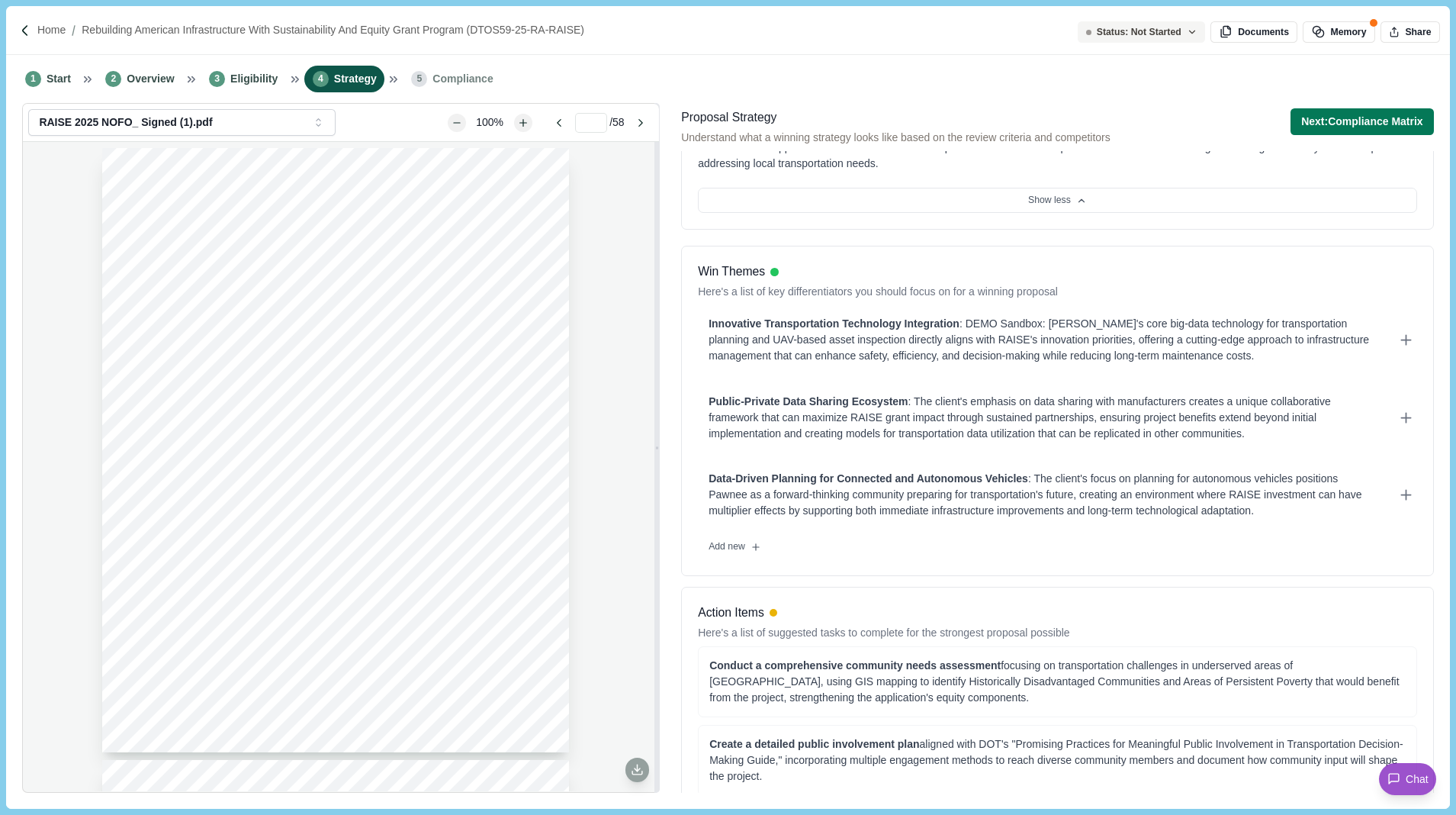
scroll to position [324, 0]
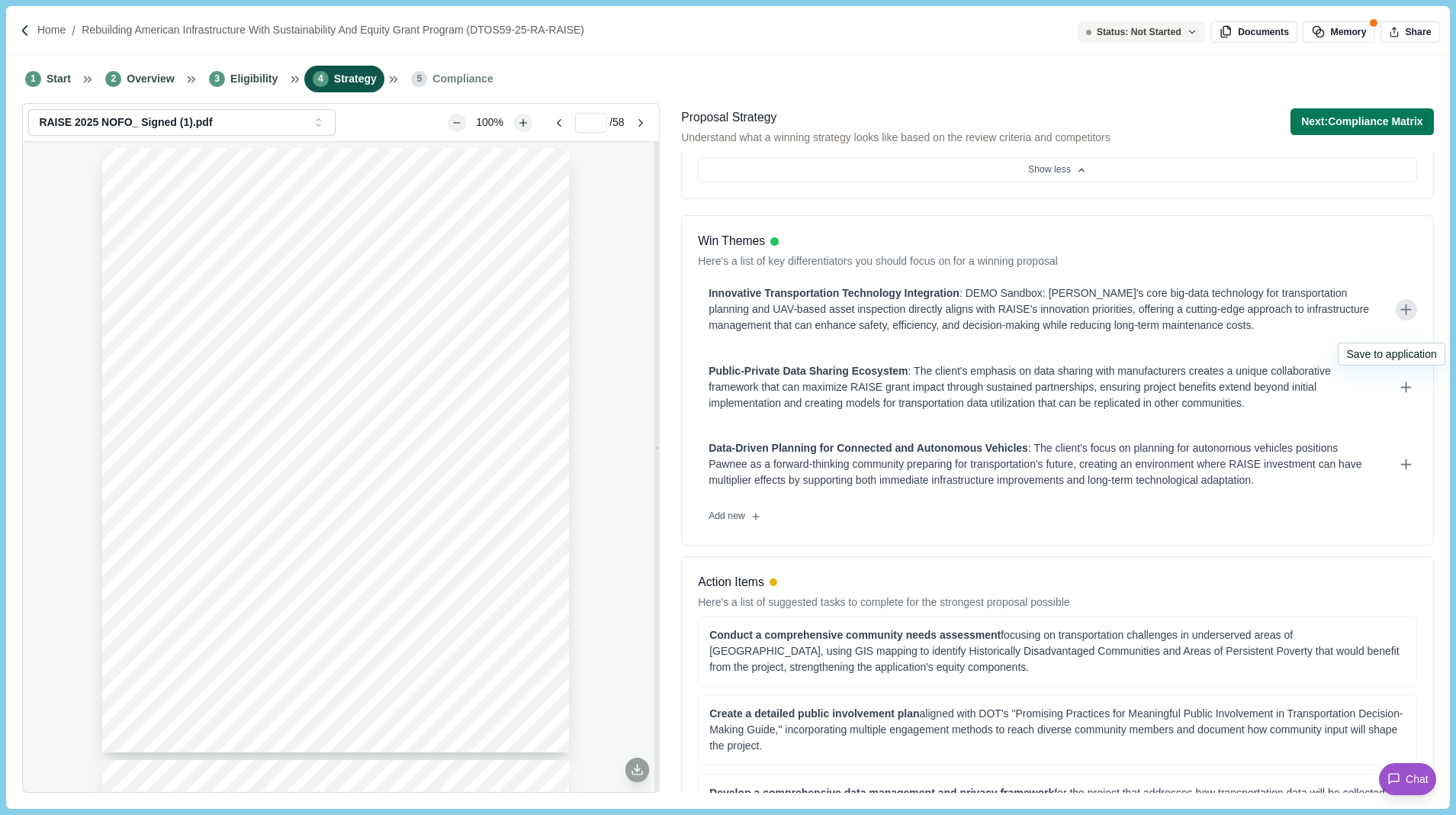
click at [1404, 317] on icon at bounding box center [1406, 309] width 16 height 16
click at [1408, 395] on icon at bounding box center [1406, 387] width 16 height 16
click at [1405, 472] on icon at bounding box center [1406, 464] width 16 height 16
click at [759, 522] on icon at bounding box center [756, 517] width 11 height 11
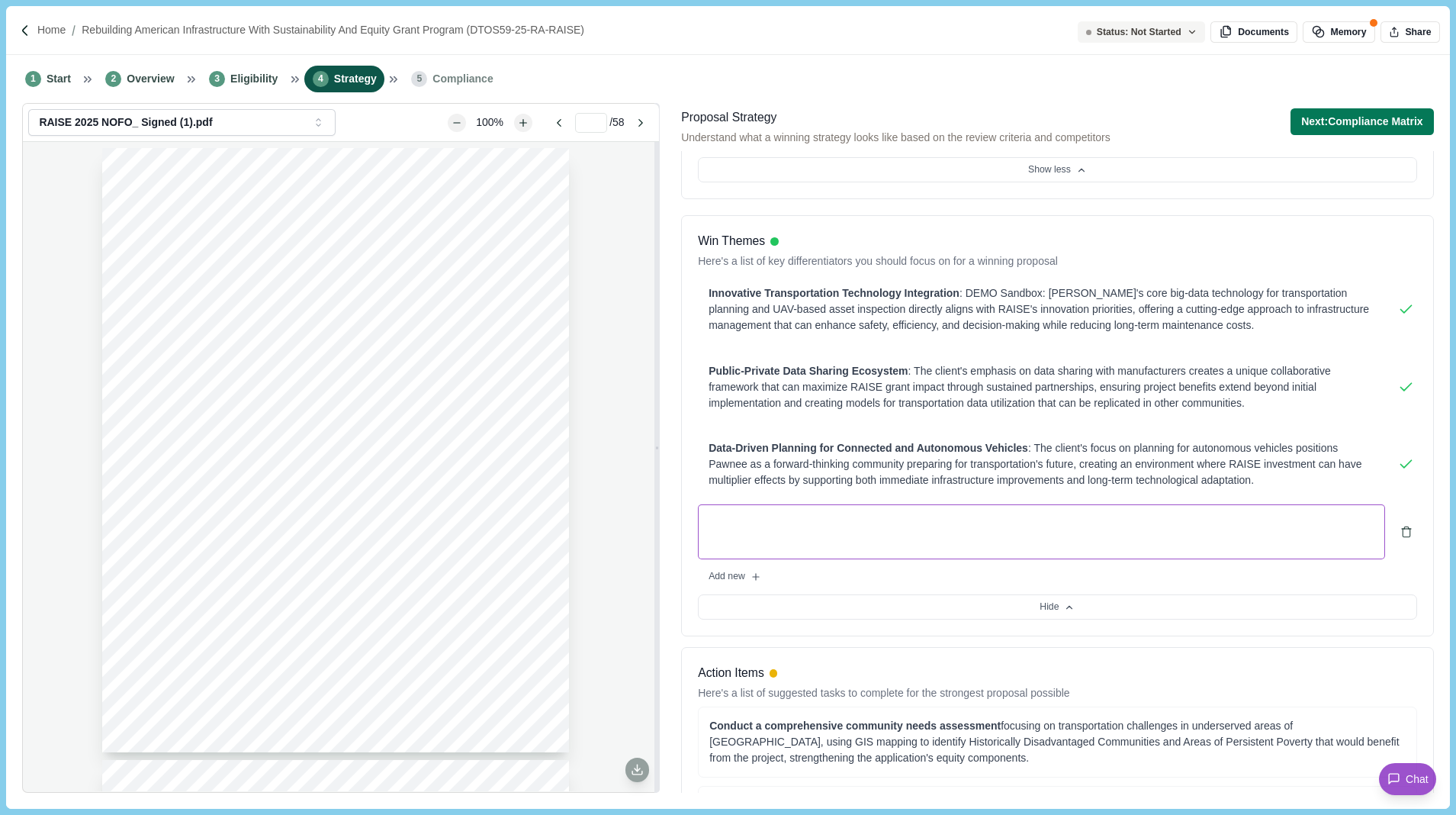
click at [925, 548] on textarea at bounding box center [1041, 531] width 688 height 55
click at [1339, 128] on button "Next: Compliance Matrix" at bounding box center [1362, 122] width 144 height 27
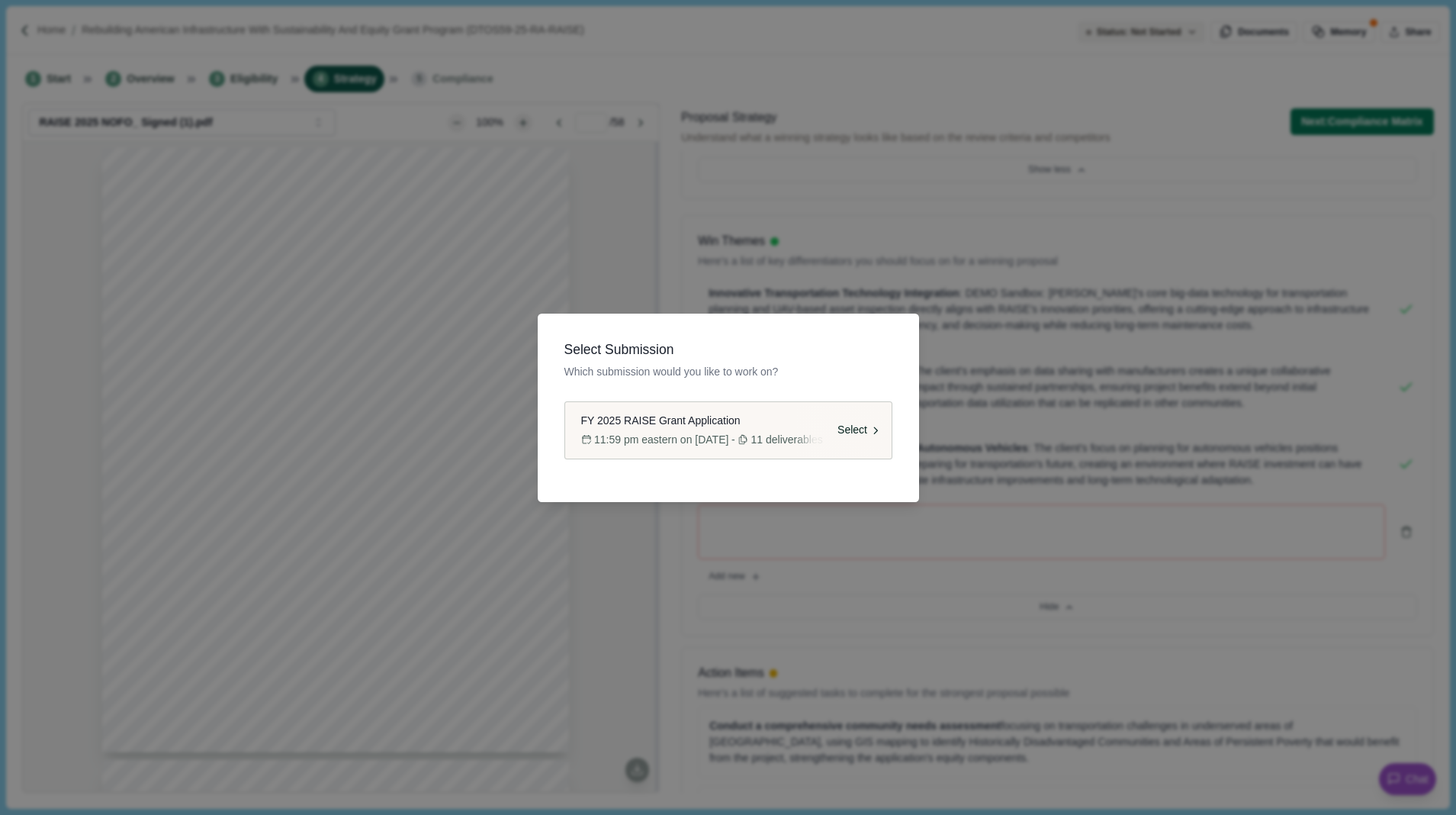
click at [725, 424] on span "FY 2025 RAISE Grant Application" at bounding box center [661, 420] width 160 height 16
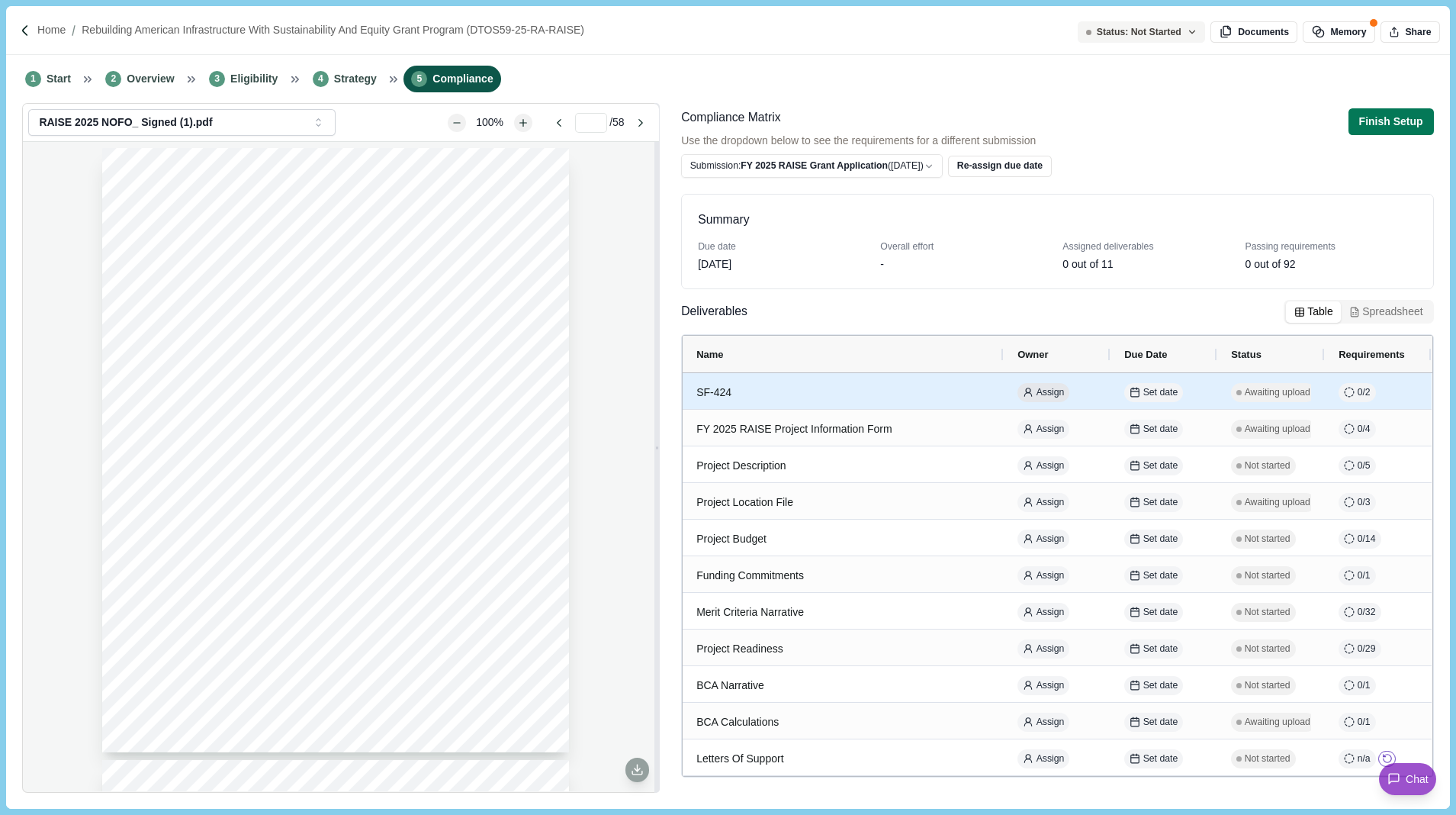
click at [1052, 396] on span "Assign" at bounding box center [1050, 393] width 28 height 14
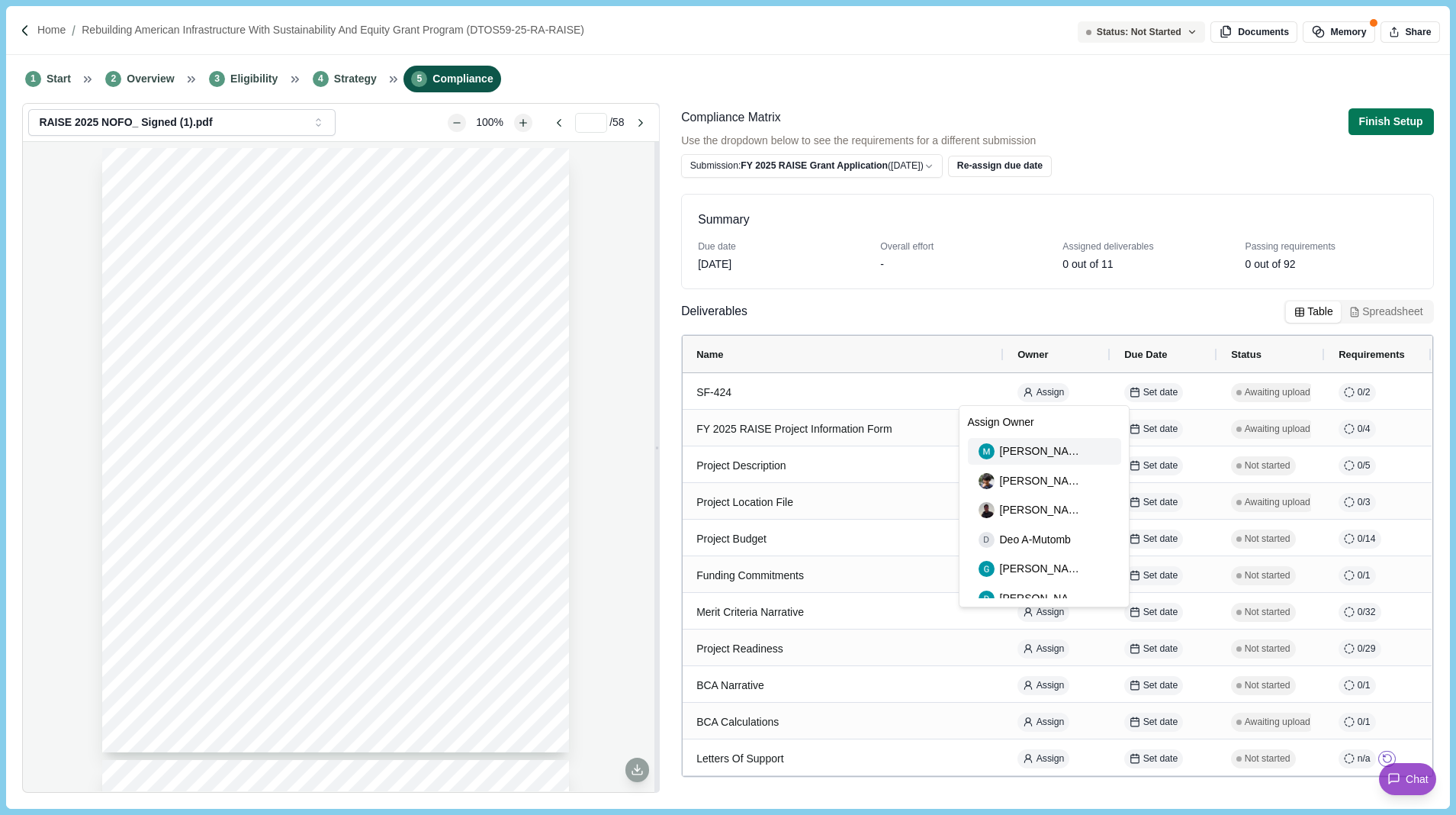
click at [1040, 456] on span "[PERSON_NAME]" at bounding box center [1043, 451] width 85 height 16
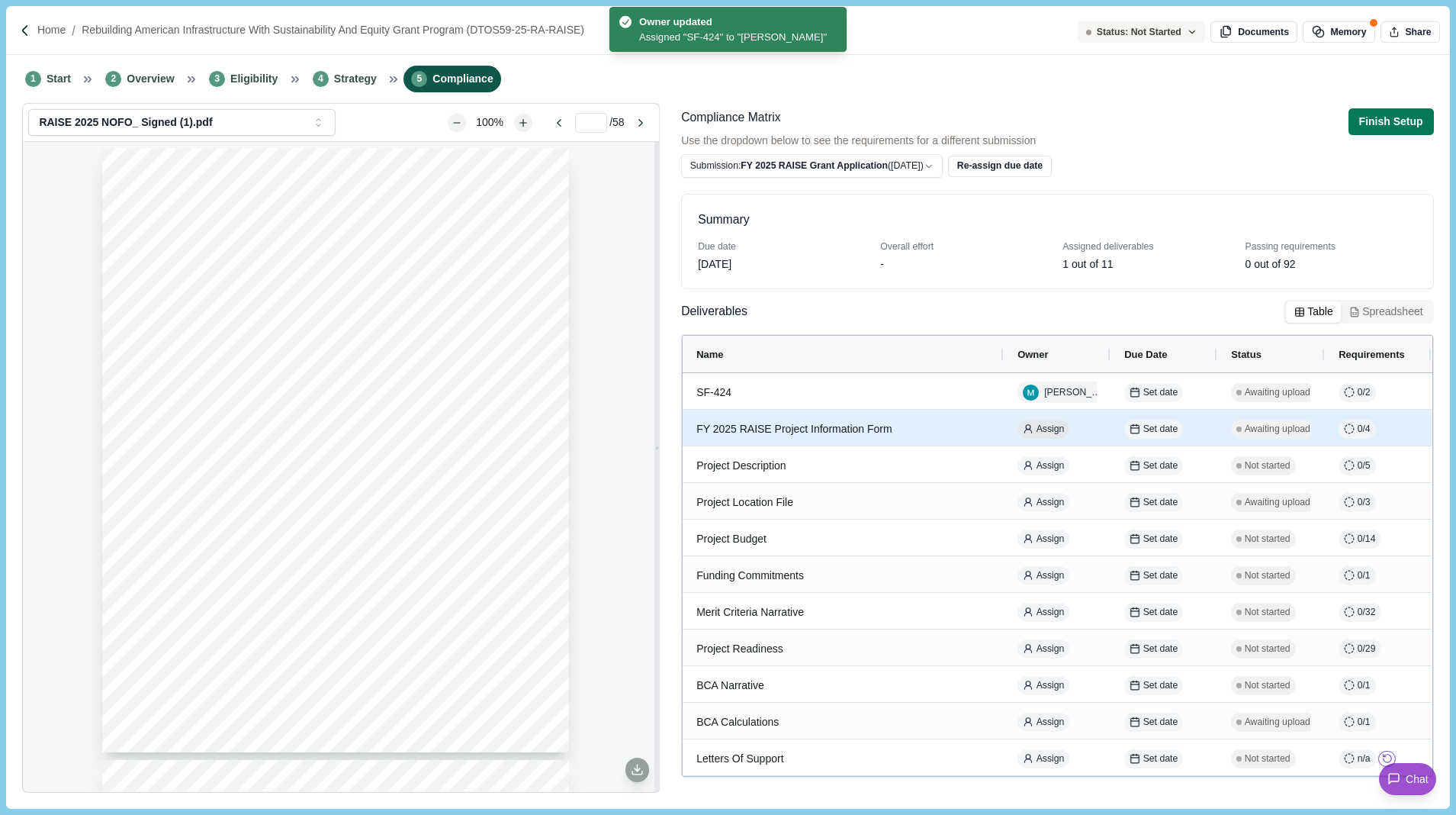
click at [1048, 431] on span "Assign" at bounding box center [1050, 429] width 28 height 14
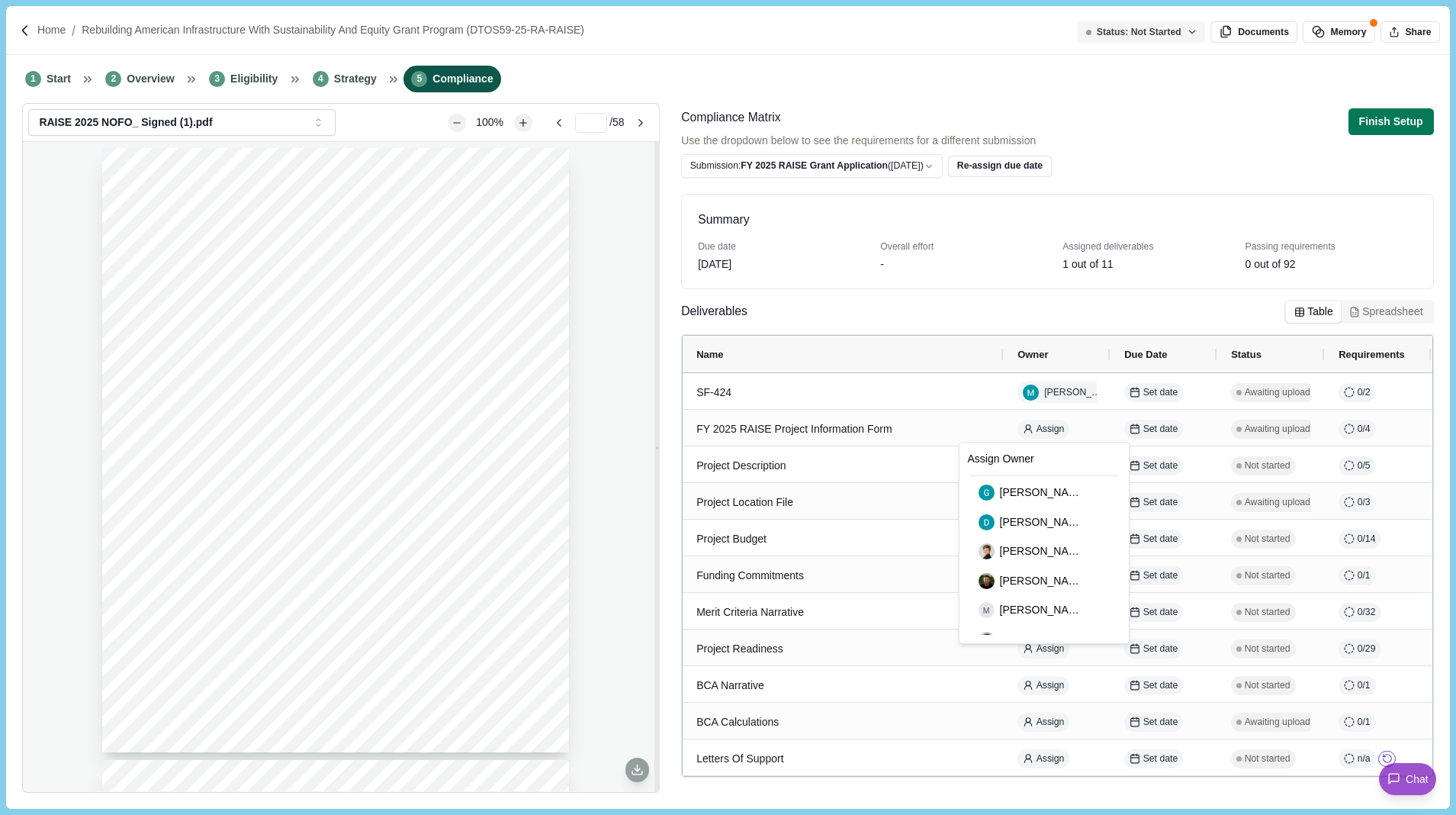
scroll to position [114, 0]
click at [1028, 551] on span "[PERSON_NAME]" at bounding box center [1043, 550] width 85 height 16
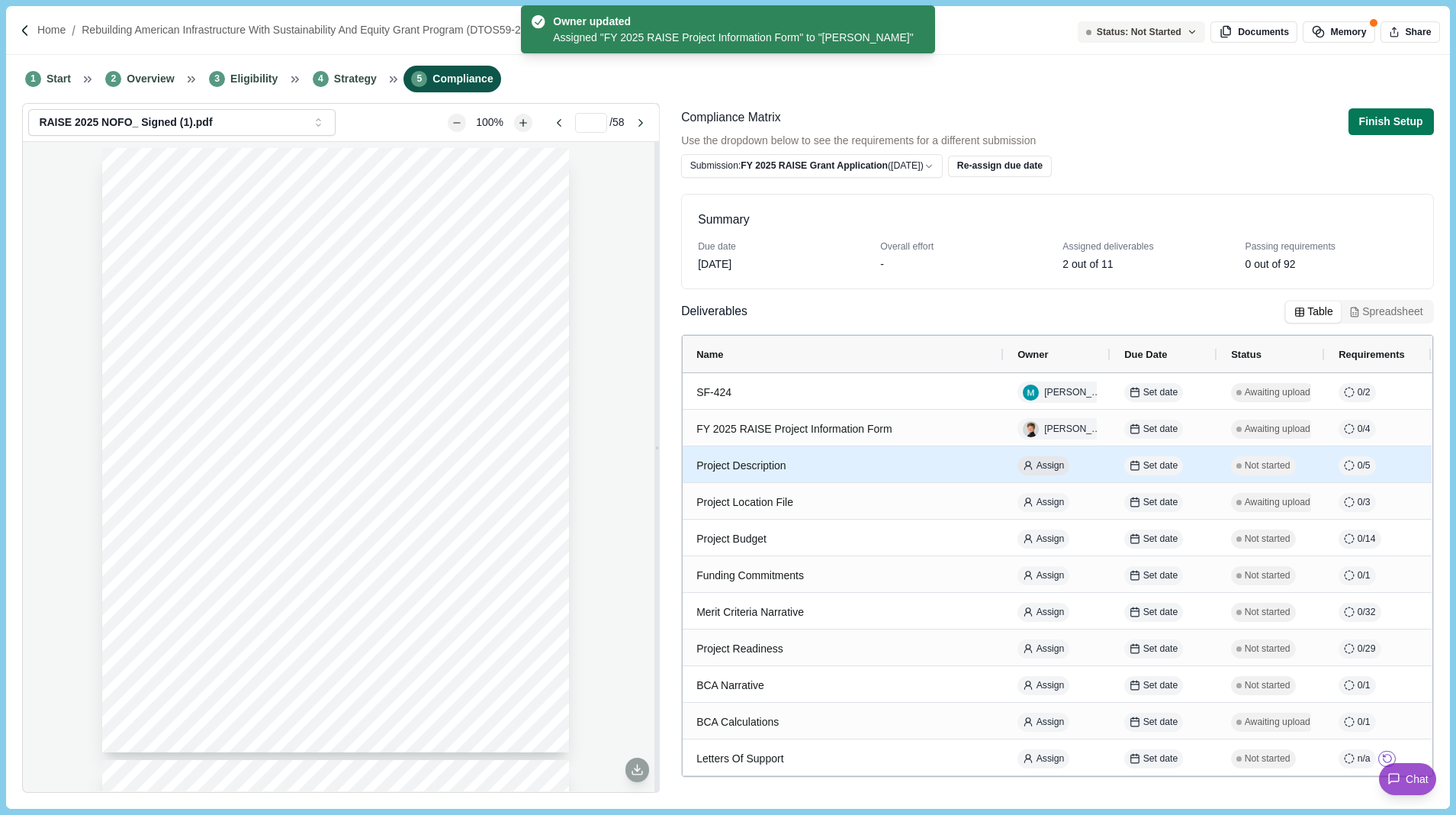
click at [1046, 465] on span "Assign" at bounding box center [1050, 466] width 28 height 14
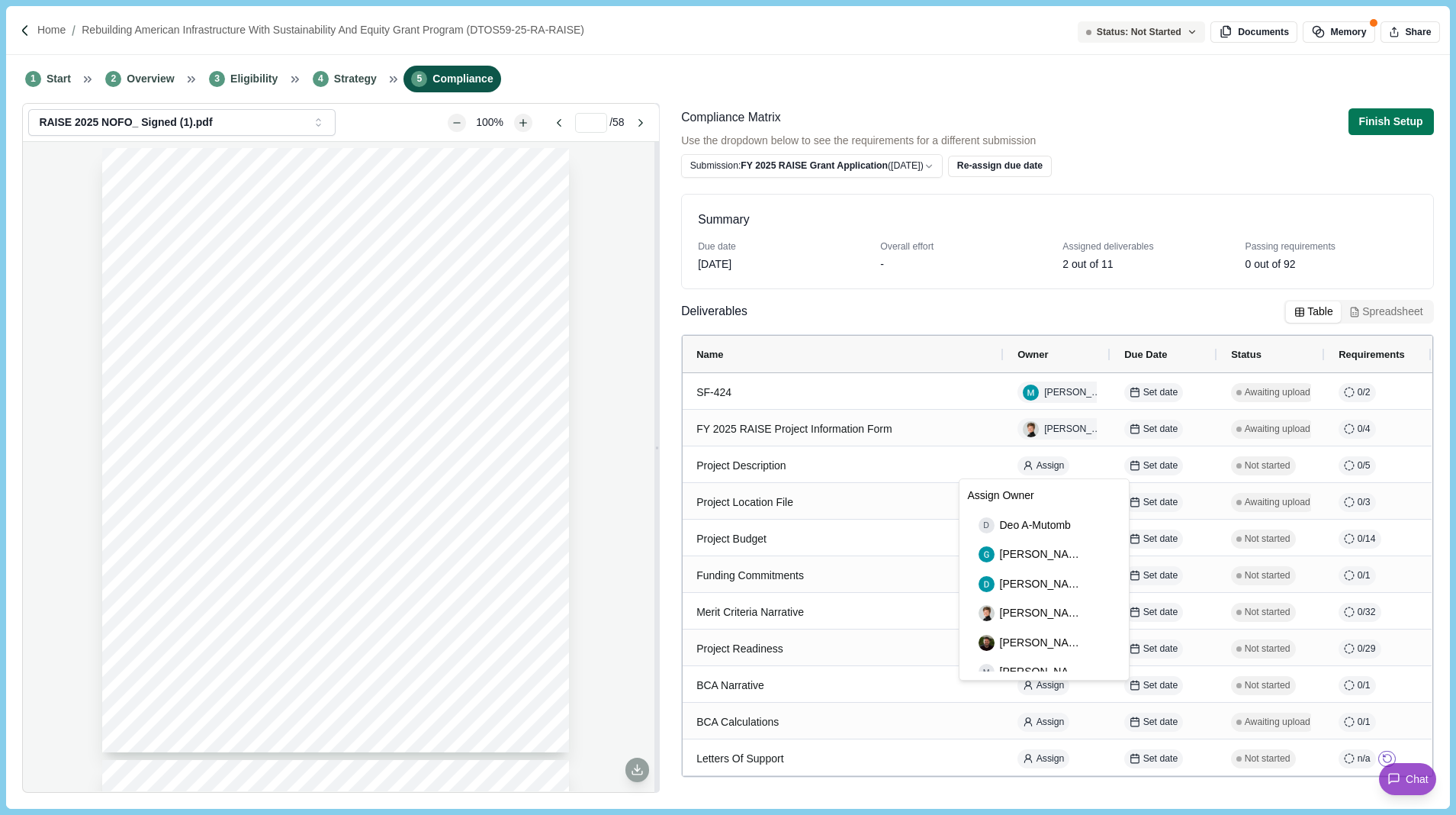
scroll to position [91, 0]
click at [1022, 638] on span "[PERSON_NAME]" at bounding box center [1043, 640] width 85 height 16
